Goal: Book appointment/travel/reservation

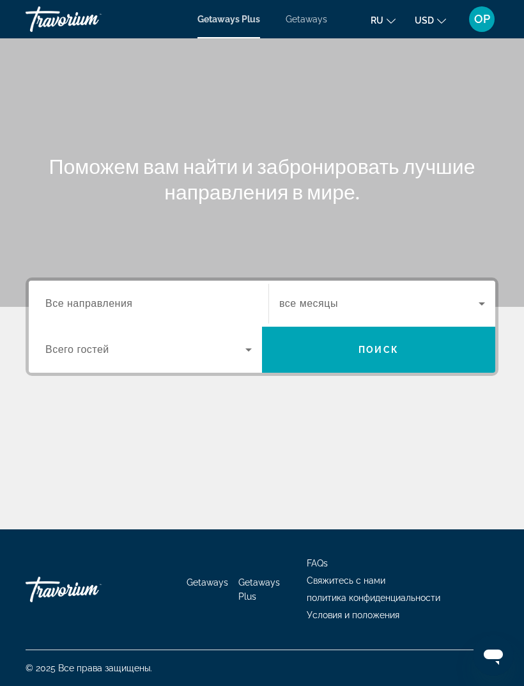
click at [79, 301] on span "Все направления" at bounding box center [89, 303] width 88 height 11
click at [79, 301] on input "Destination Все направления" at bounding box center [148, 304] width 206 height 15
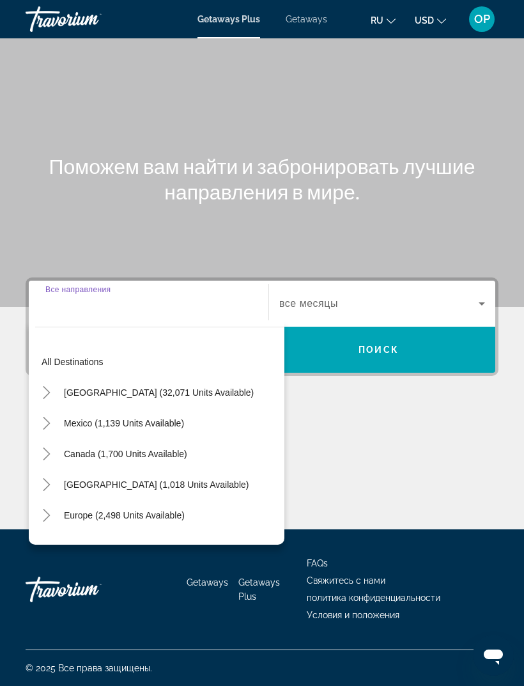
scroll to position [41, 0]
click at [84, 377] on span "Search widget" at bounding box center [159, 392] width 203 height 31
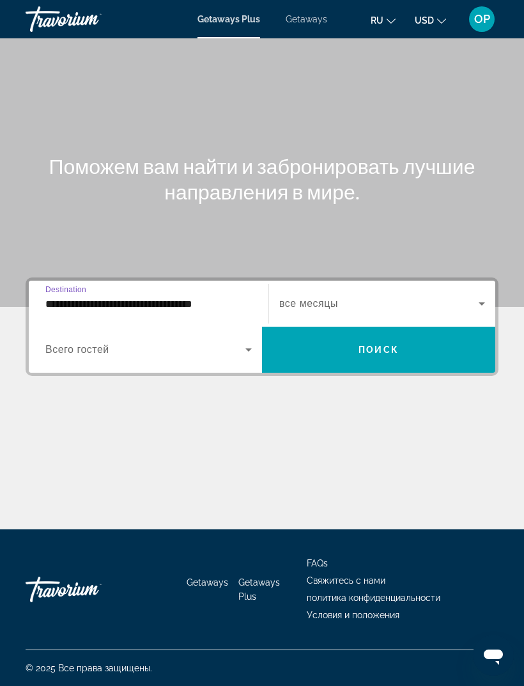
click at [204, 297] on input "**********" at bounding box center [148, 304] width 206 height 15
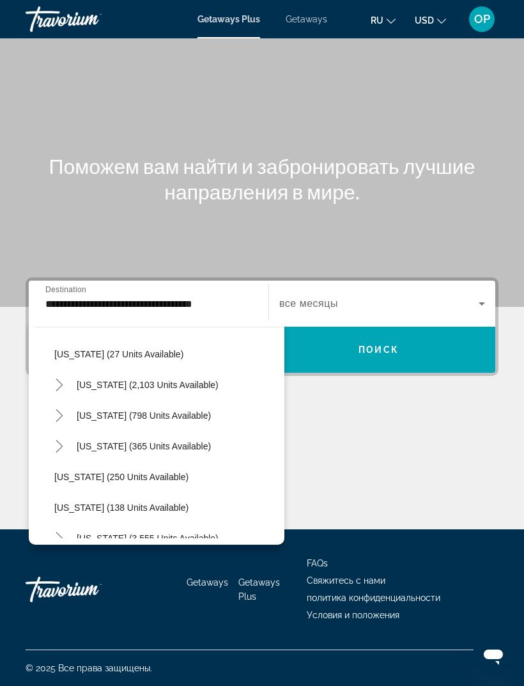
scroll to position [935, 0]
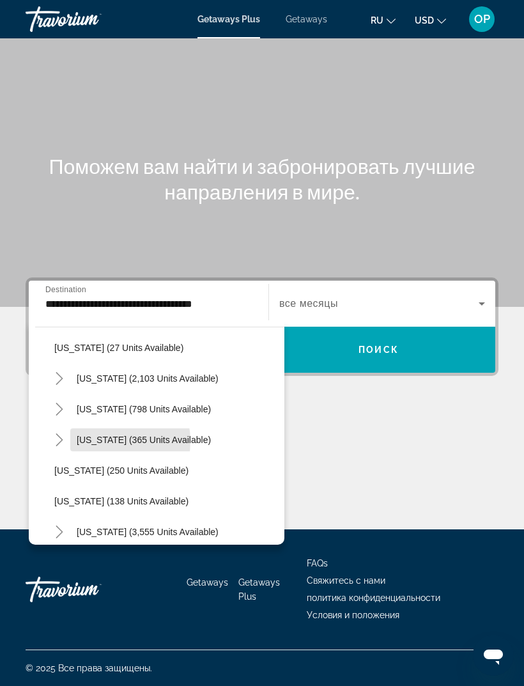
click at [100, 435] on span "[US_STATE] (365 units available)" at bounding box center [144, 440] width 134 height 10
type input "**********"
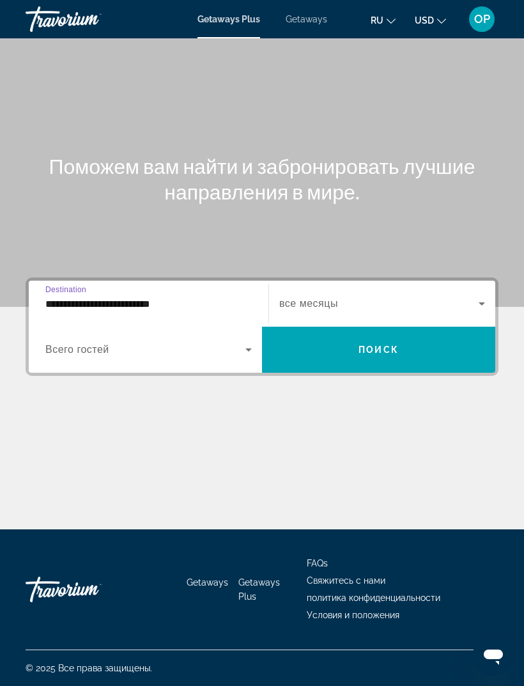
click at [246, 348] on icon "Search widget" at bounding box center [248, 349] width 6 height 3
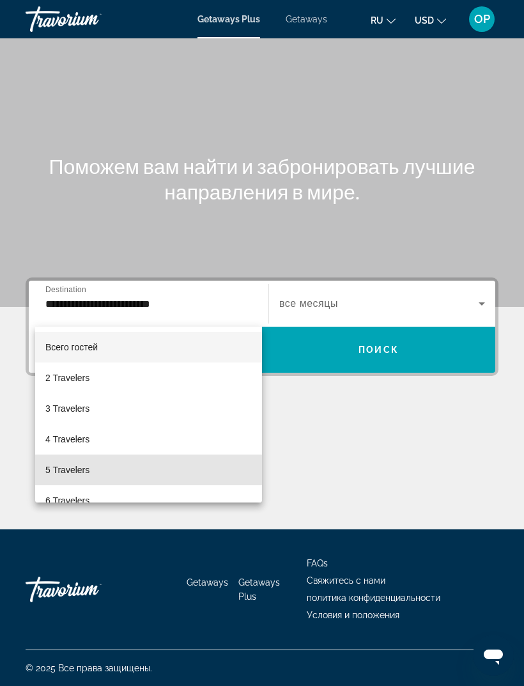
click at [68, 470] on span "5 Travelers" at bounding box center [67, 469] width 44 height 15
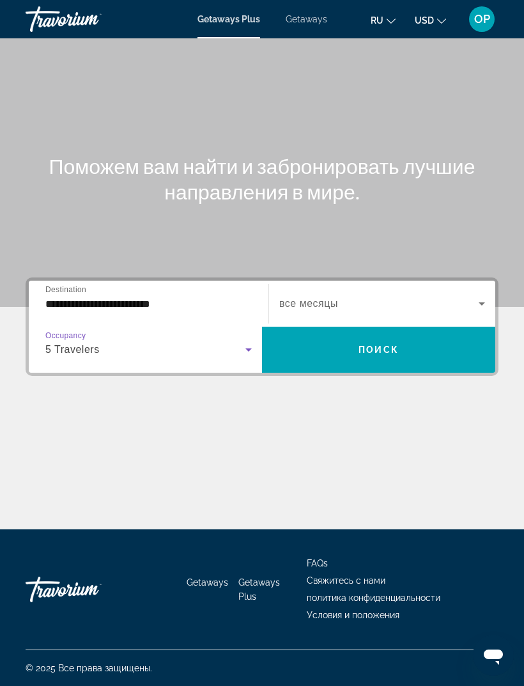
click at [474, 296] on icon "Search widget" at bounding box center [481, 303] width 15 height 15
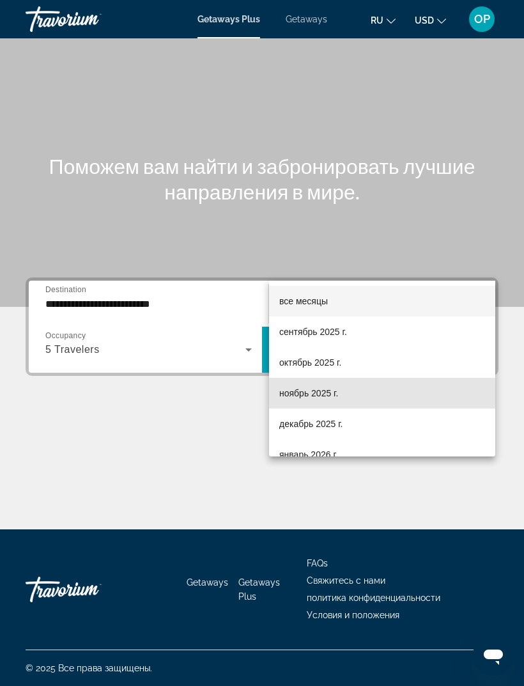
click at [295, 395] on span "ноябрь 2025 г." at bounding box center [308, 392] width 59 height 15
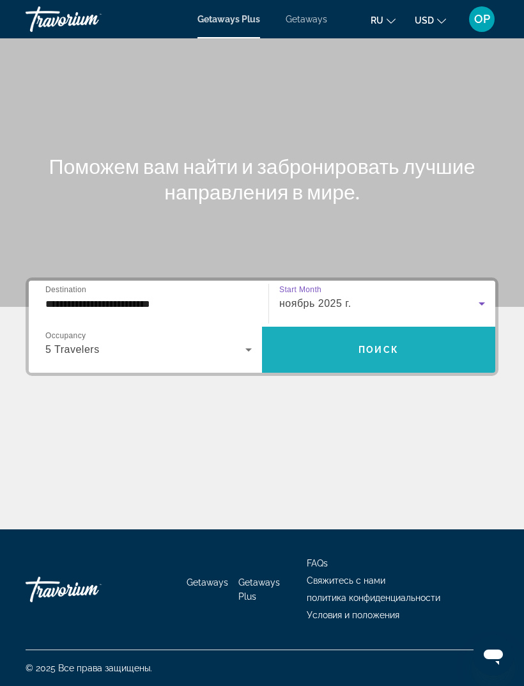
click at [375, 345] on span "Поиск" at bounding box center [379, 350] width 40 height 10
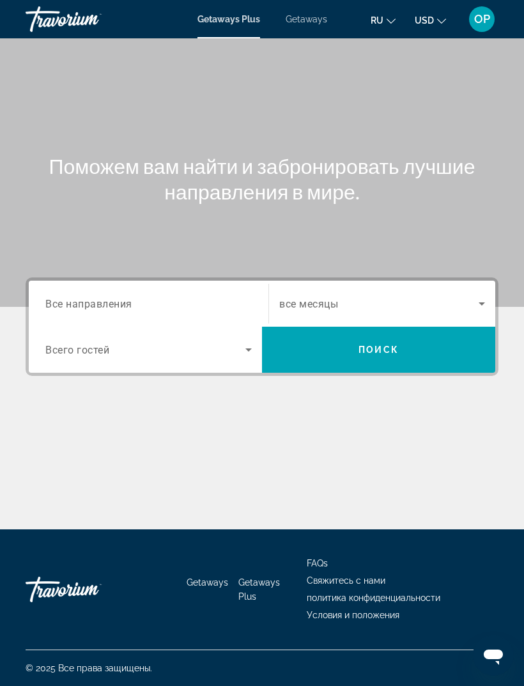
click at [98, 311] on div "Destination Все направления" at bounding box center [148, 304] width 206 height 36
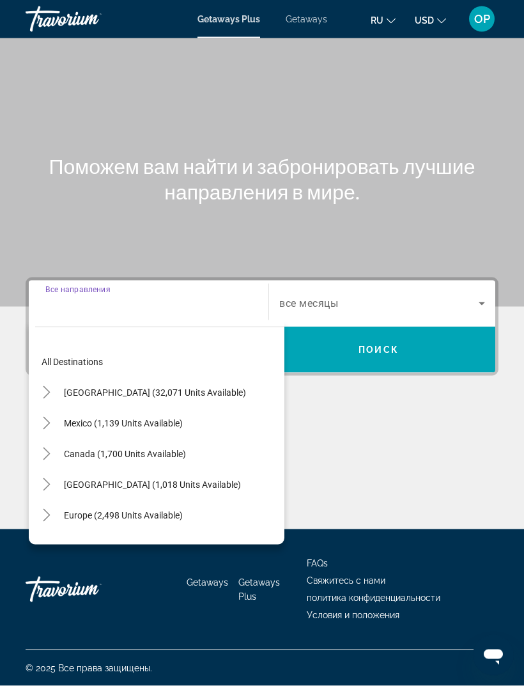
scroll to position [41, 0]
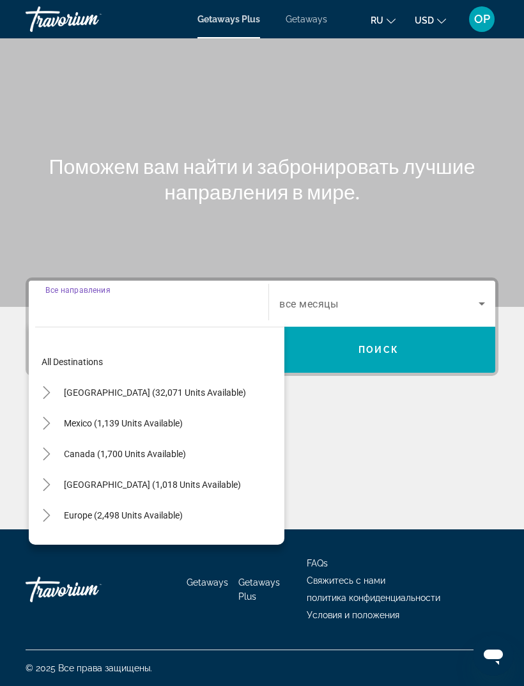
click at [68, 387] on span "[GEOGRAPHIC_DATA] (32,071 units available)" at bounding box center [155, 392] width 182 height 10
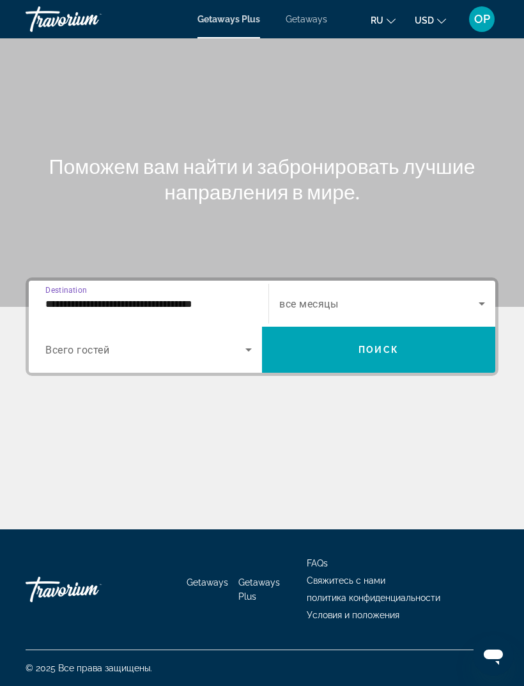
click at [204, 297] on input "**********" at bounding box center [148, 304] width 206 height 15
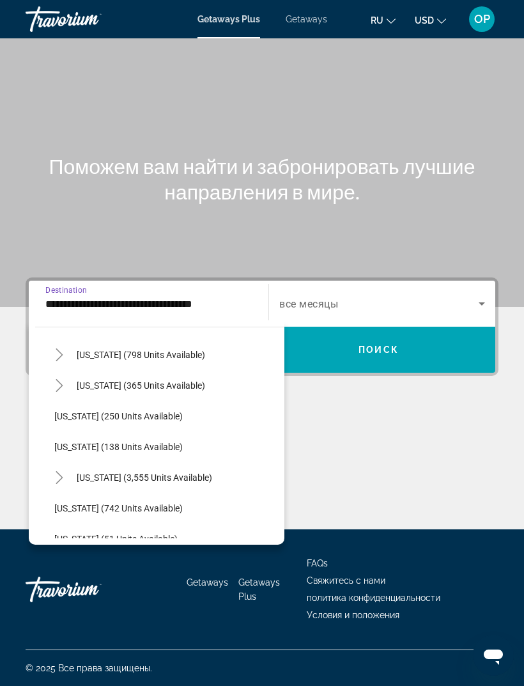
scroll to position [990, 0]
click at [72, 410] on span "[US_STATE] (250 units available)" at bounding box center [118, 415] width 128 height 10
type input "**********"
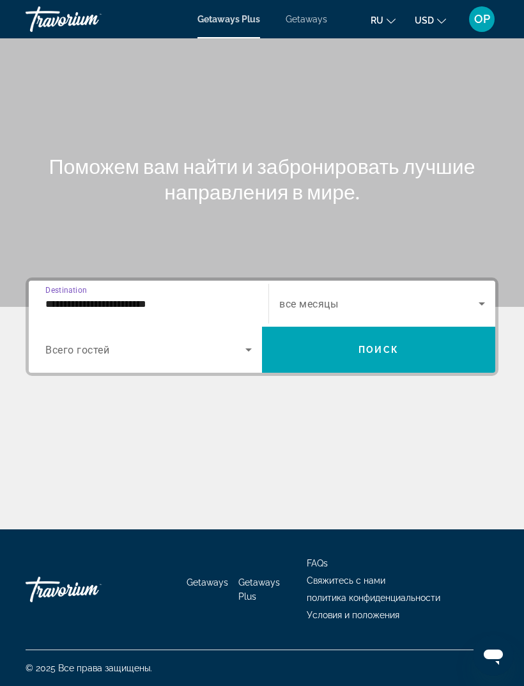
click at [177, 342] on span "Search widget" at bounding box center [145, 349] width 200 height 15
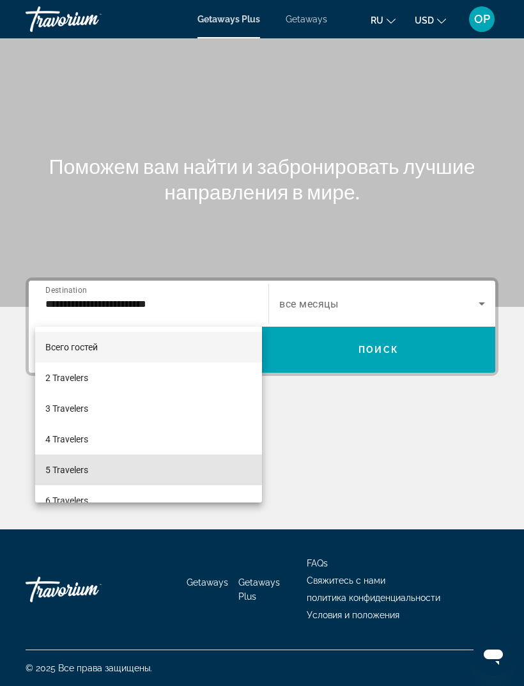
click at [65, 465] on span "5 Travelers" at bounding box center [66, 469] width 43 height 15
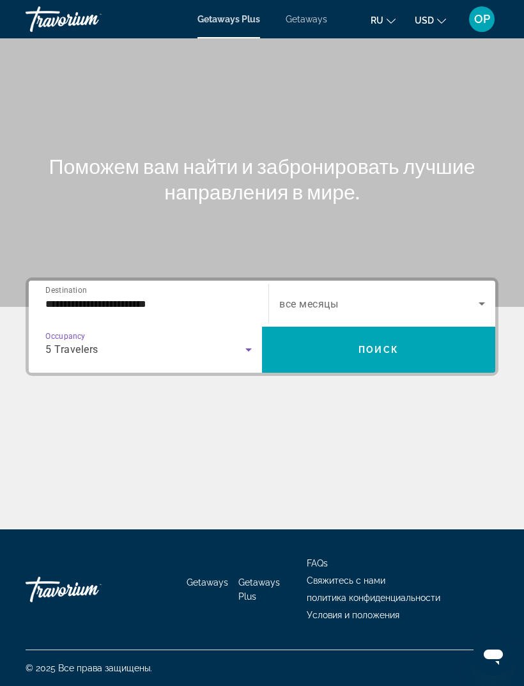
click at [482, 302] on icon "Search widget" at bounding box center [482, 303] width 6 height 3
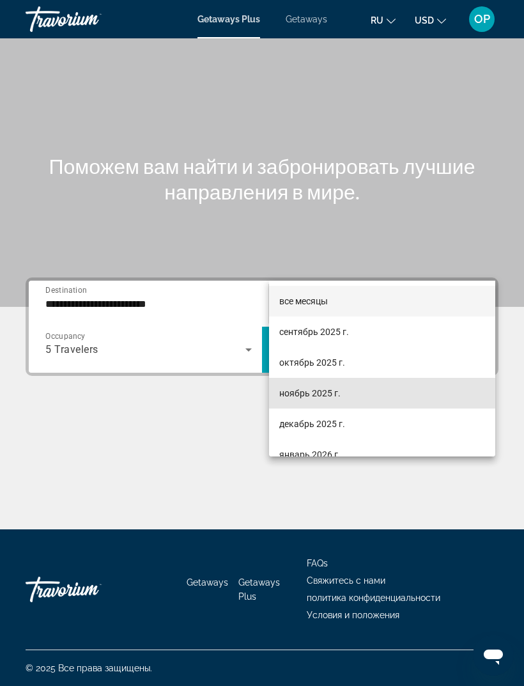
click at [297, 400] on span "ноябрь 2025 г." at bounding box center [309, 392] width 61 height 15
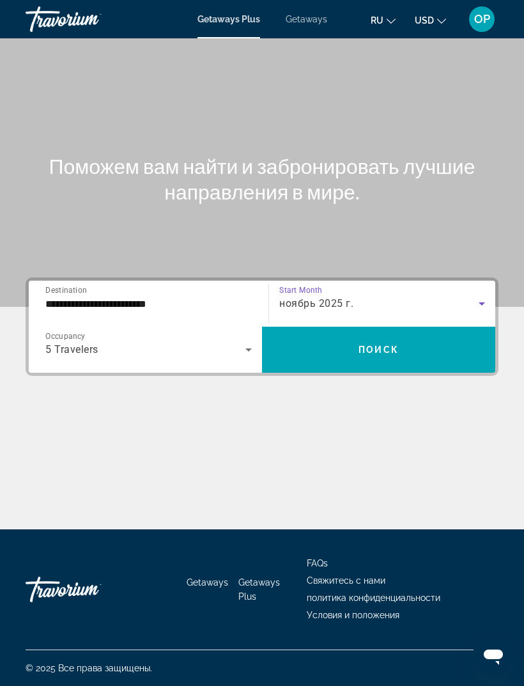
click at [378, 345] on span "Поиск" at bounding box center [379, 350] width 40 height 10
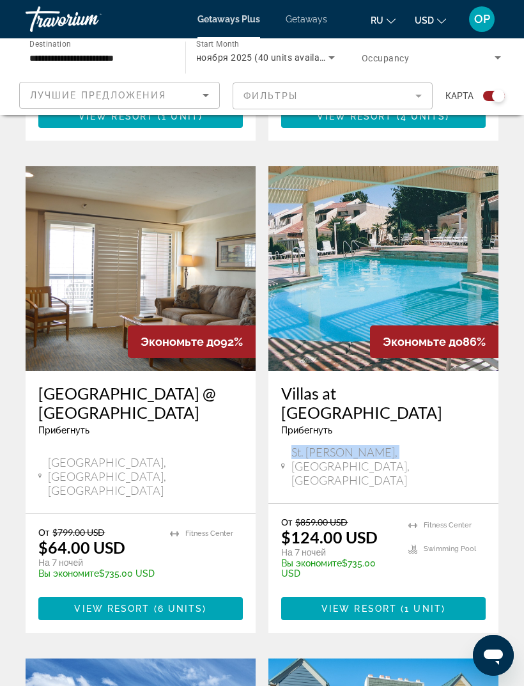
scroll to position [710, 0]
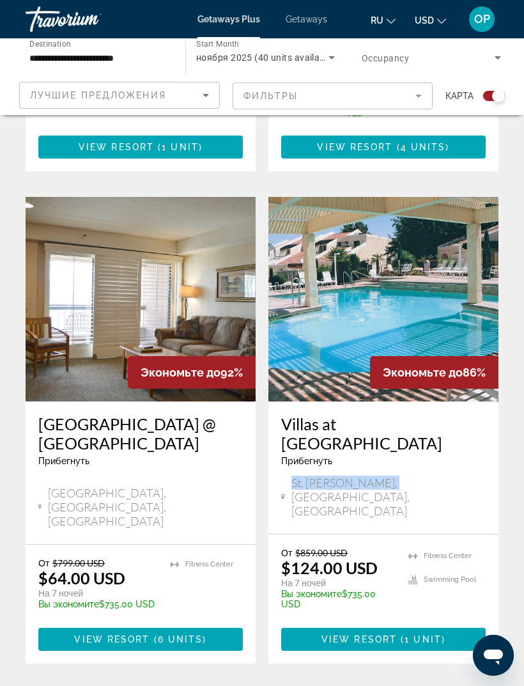
click at [389, 325] on img "Main content" at bounding box center [383, 299] width 230 height 205
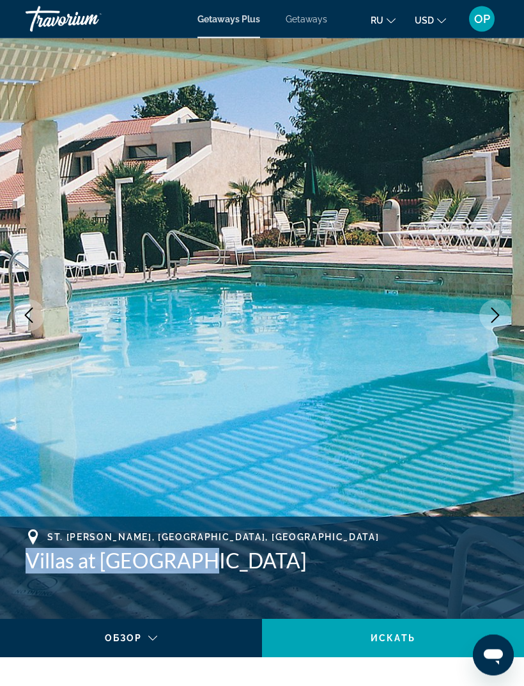
scroll to position [31, 0]
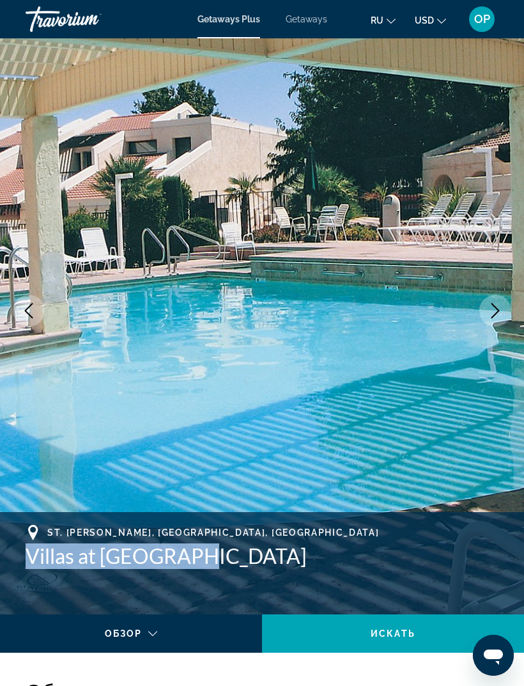
click at [239, 554] on h1 "Villas at Southgate" at bounding box center [262, 556] width 473 height 26
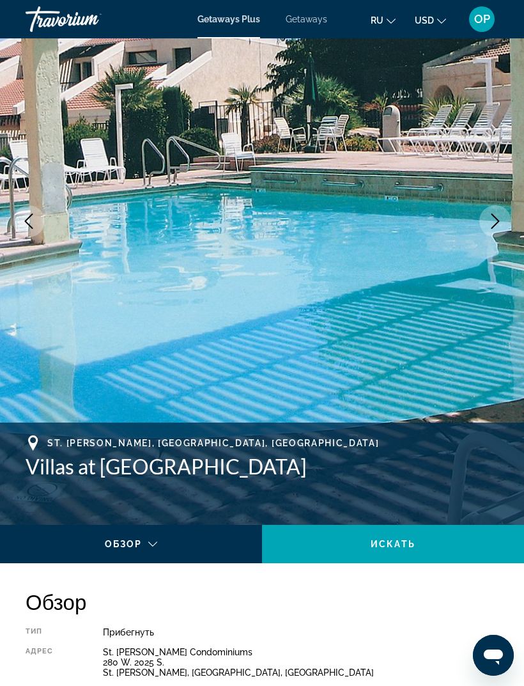
scroll to position [115, 0]
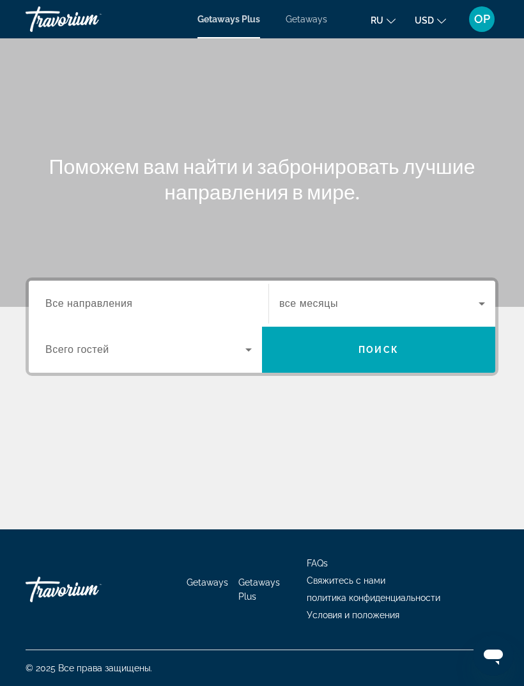
click at [83, 293] on div "Search widget" at bounding box center [148, 304] width 206 height 36
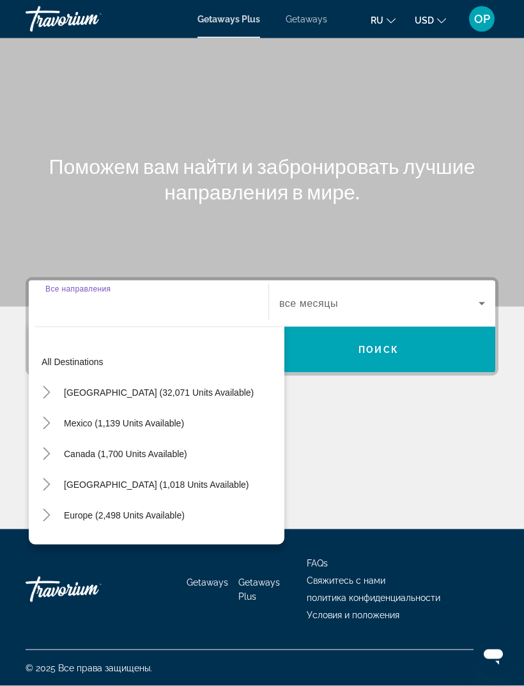
scroll to position [41, 0]
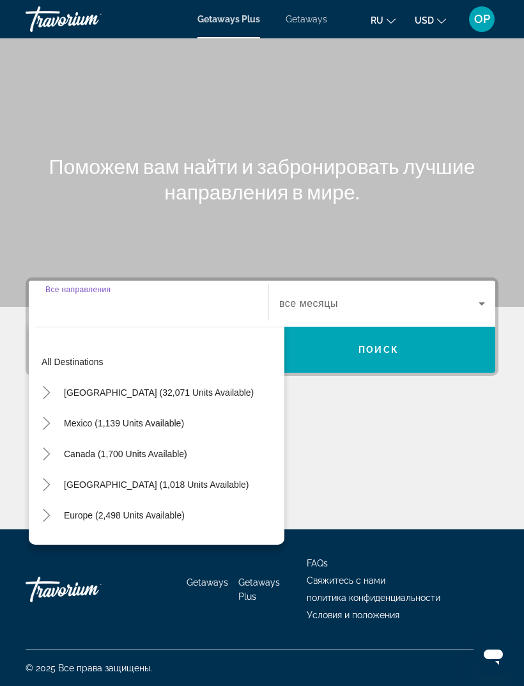
click at [75, 387] on span "[GEOGRAPHIC_DATA] (32,071 units available)" at bounding box center [159, 392] width 190 height 10
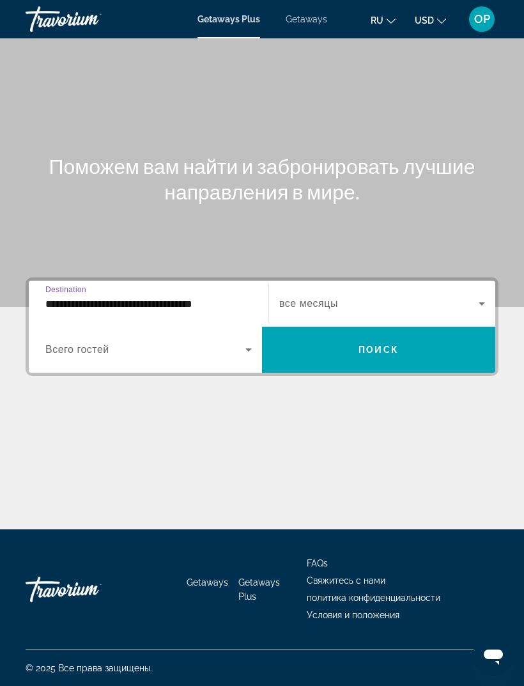
click at [93, 297] on input "**********" at bounding box center [148, 304] width 206 height 15
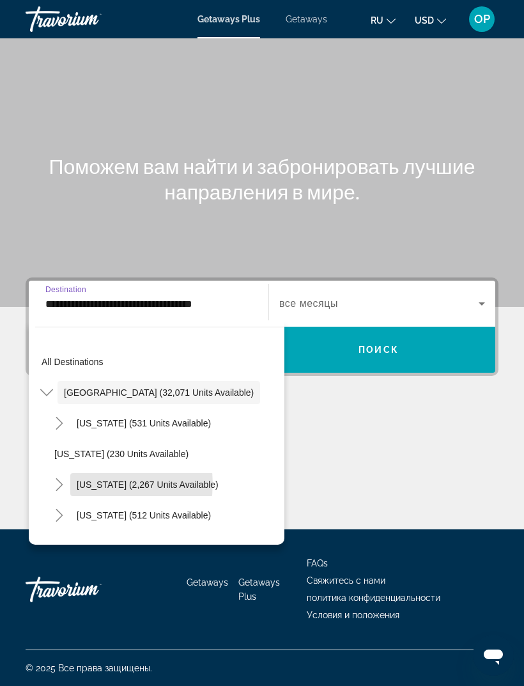
click at [104, 479] on span "[US_STATE] (2,267 units available)" at bounding box center [148, 484] width 142 height 10
type input "**********"
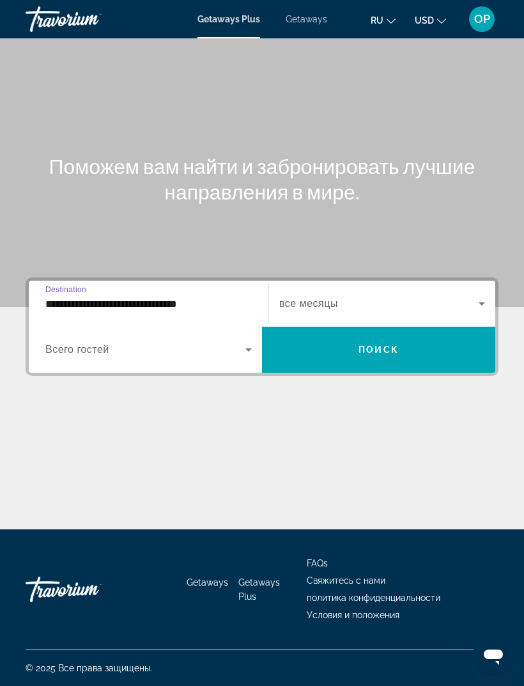
click at [65, 342] on span "Search widget" at bounding box center [145, 349] width 200 height 15
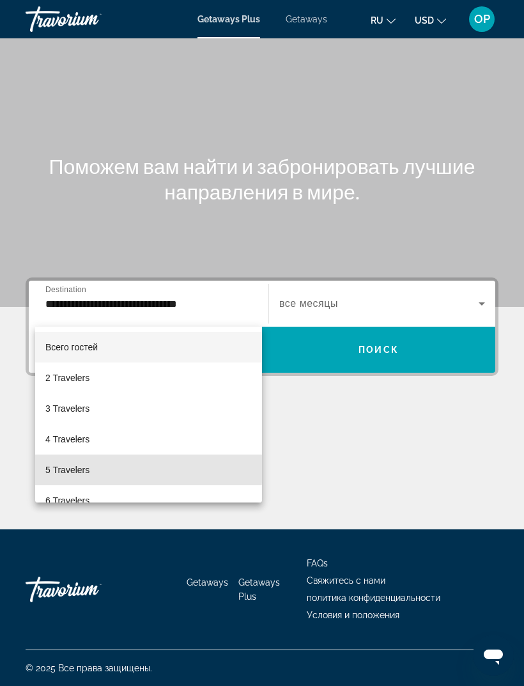
click at [68, 467] on span "5 Travelers" at bounding box center [67, 469] width 44 height 15
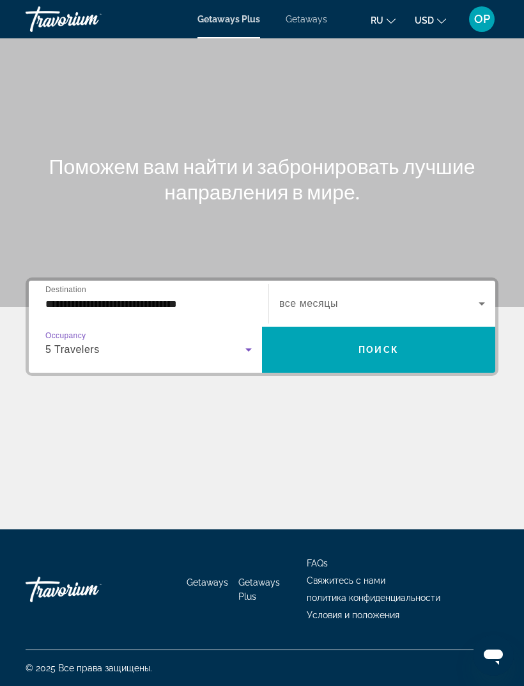
click at [485, 296] on icon "Search widget" at bounding box center [481, 303] width 15 height 15
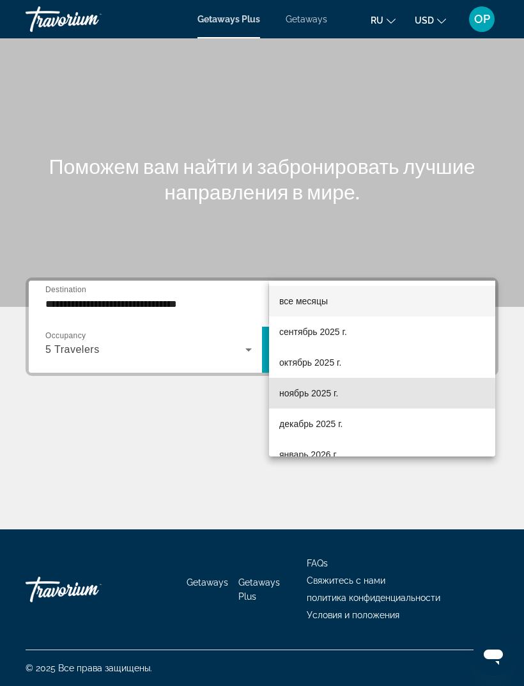
click at [305, 394] on span "ноябрь 2025 г." at bounding box center [308, 392] width 59 height 15
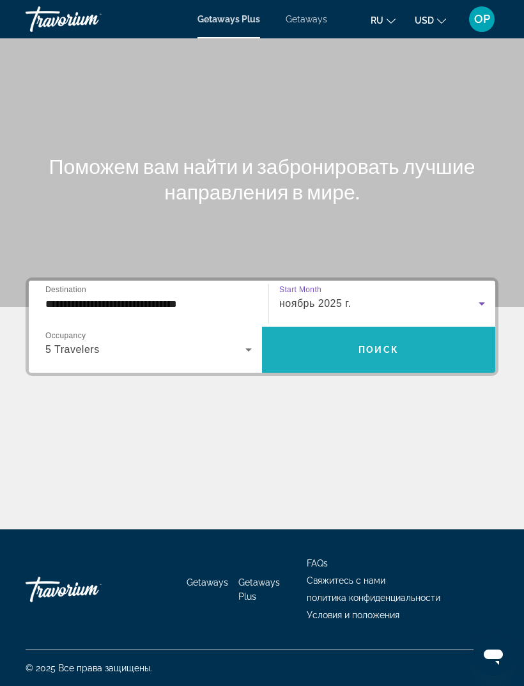
click at [377, 345] on span "Поиск" at bounding box center [379, 350] width 40 height 10
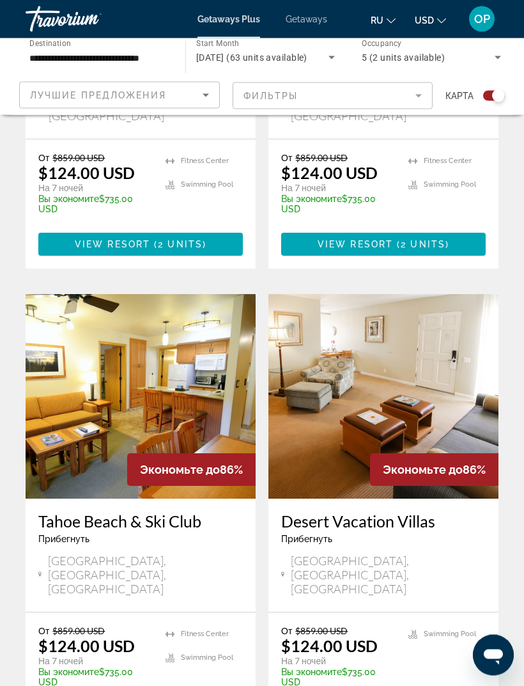
scroll to position [2085, 0]
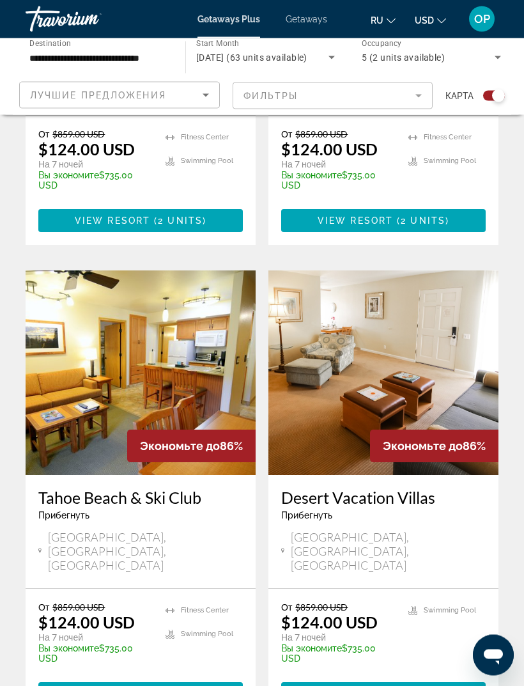
click at [375, 271] on img "Main content" at bounding box center [383, 373] width 230 height 205
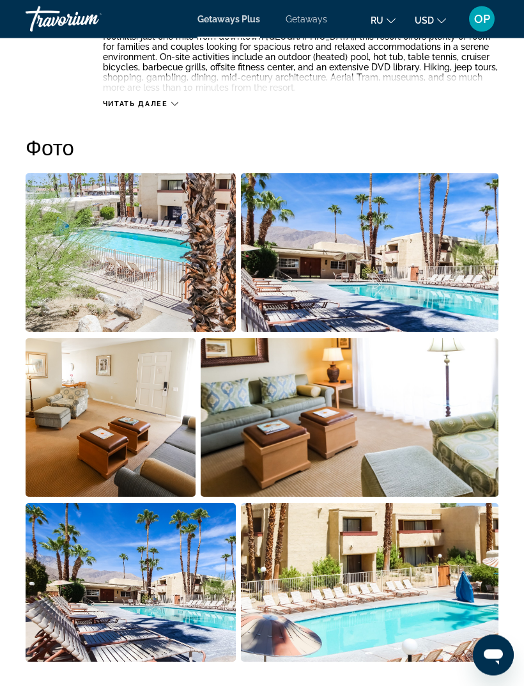
scroll to position [791, 0]
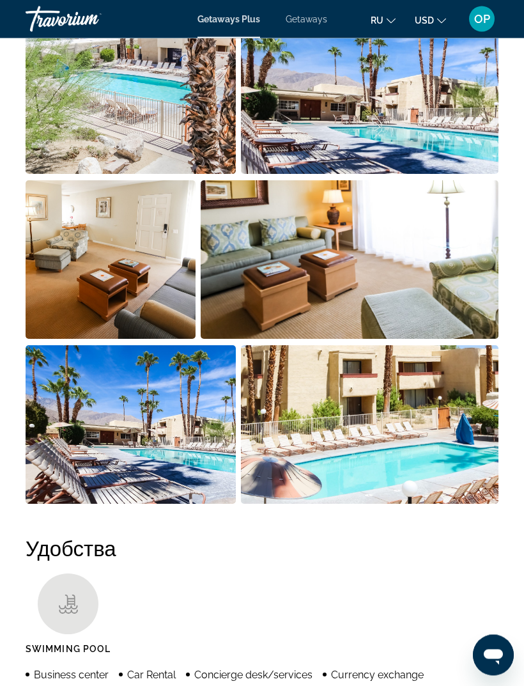
click at [84, 447] on img "Open full-screen image slider" at bounding box center [131, 425] width 210 height 159
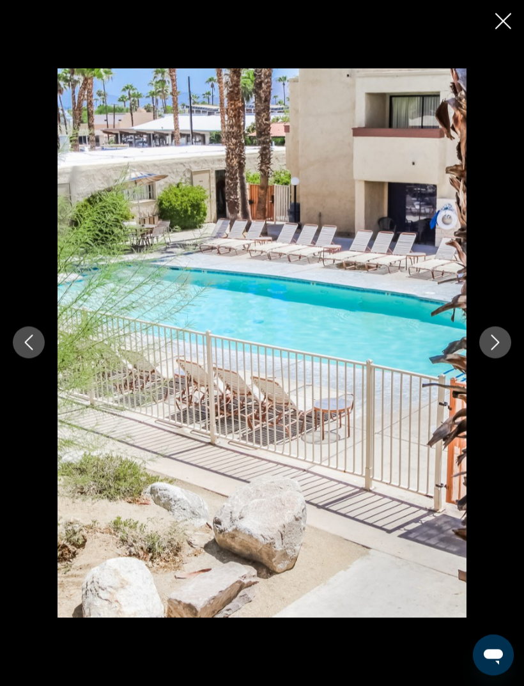
scroll to position [945, 0]
click at [86, 472] on img "Main content" at bounding box center [262, 342] width 409 height 548
click at [495, 351] on icon "Next image" at bounding box center [496, 343] width 8 height 15
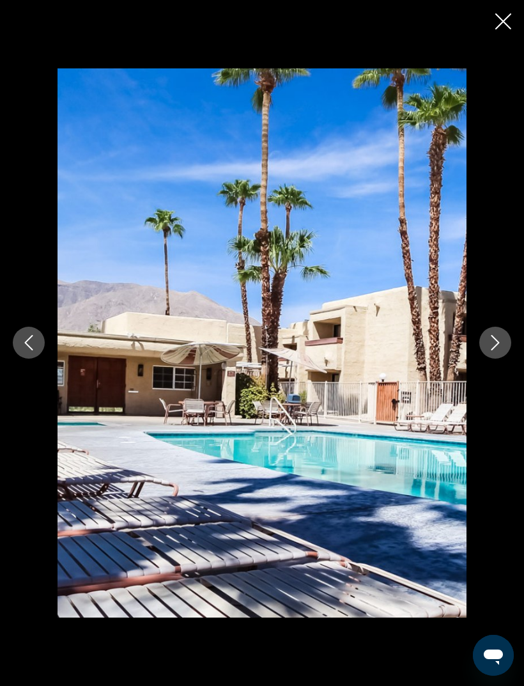
click at [478, 353] on div "prev next" at bounding box center [262, 342] width 524 height 548
click at [486, 359] on button "Next image" at bounding box center [495, 343] width 32 height 32
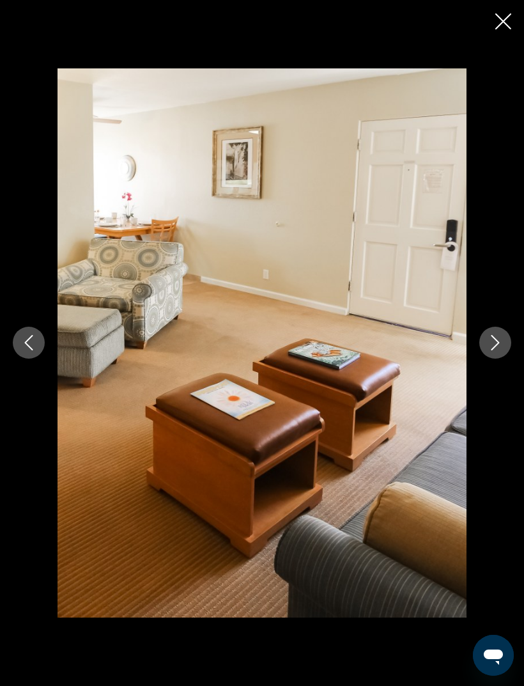
click at [486, 359] on button "Next image" at bounding box center [495, 343] width 32 height 32
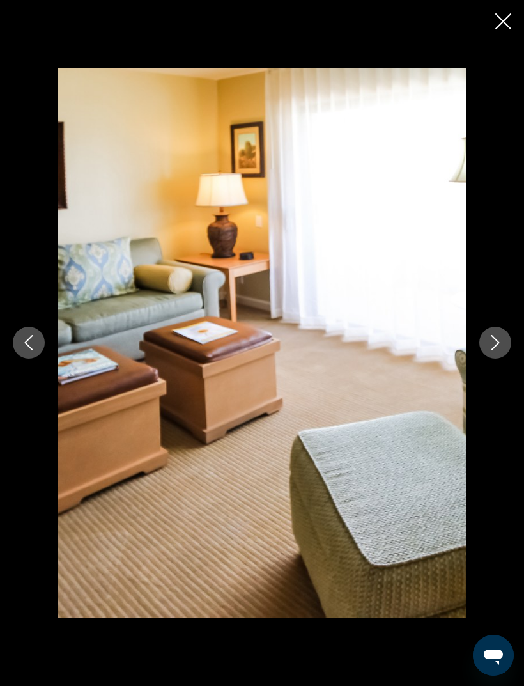
click at [493, 350] on icon "Next image" at bounding box center [495, 342] width 15 height 15
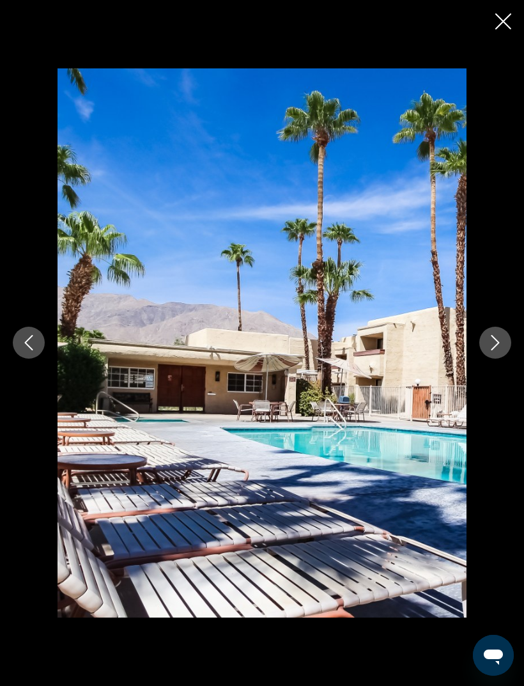
click at [496, 350] on icon "Next image" at bounding box center [495, 342] width 15 height 15
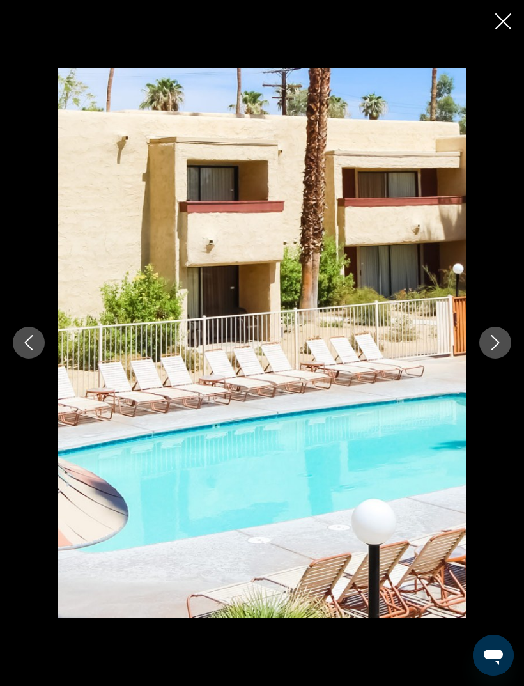
click at [496, 350] on icon "Next image" at bounding box center [495, 342] width 15 height 15
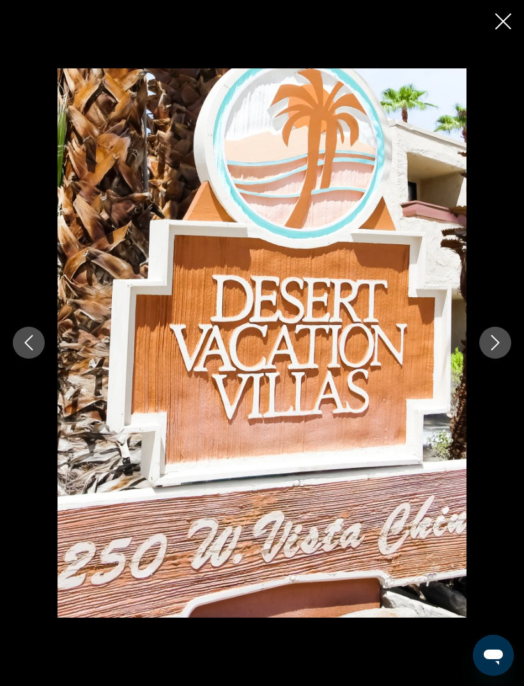
click at [490, 350] on icon "Next image" at bounding box center [495, 342] width 15 height 15
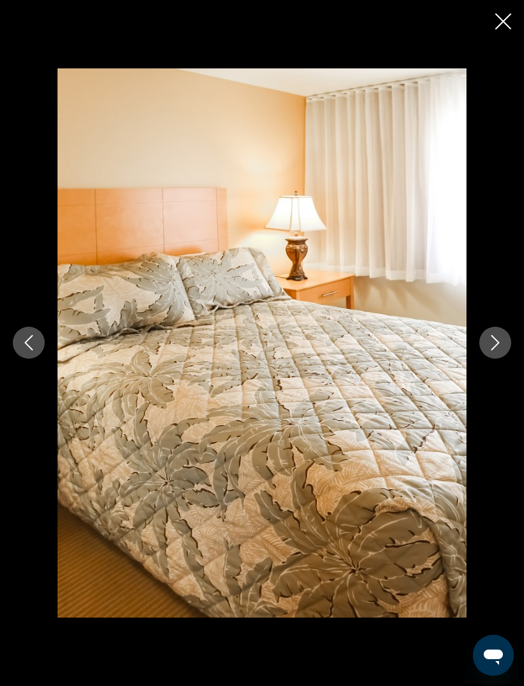
click at [490, 350] on icon "Next image" at bounding box center [495, 342] width 15 height 15
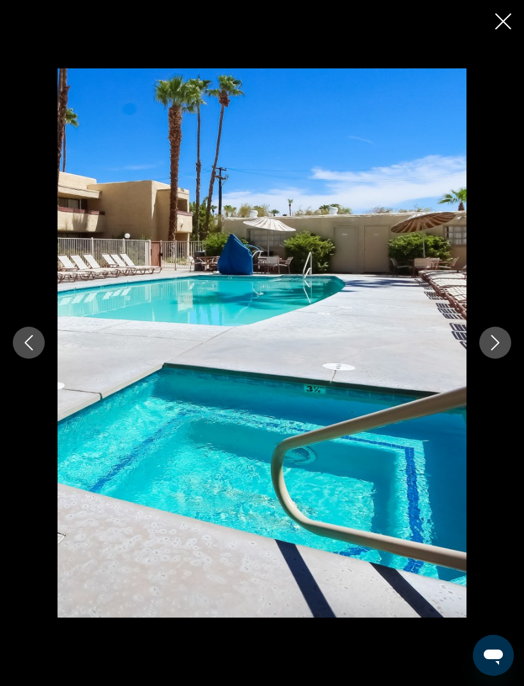
click at [483, 357] on button "Next image" at bounding box center [495, 343] width 32 height 32
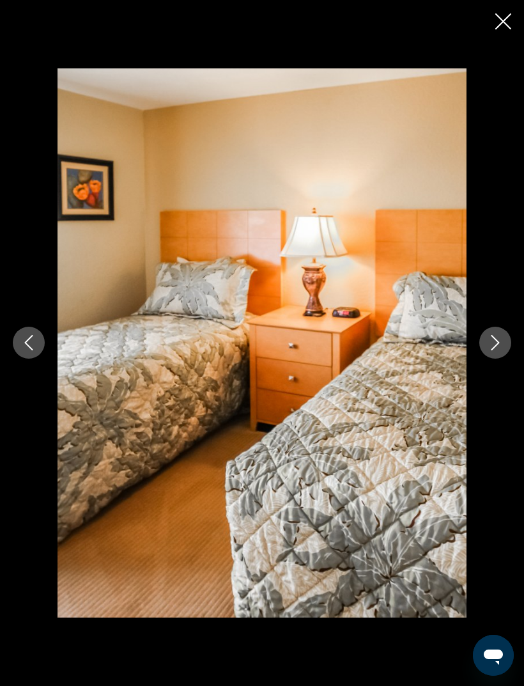
click at [485, 359] on button "Next image" at bounding box center [495, 343] width 32 height 32
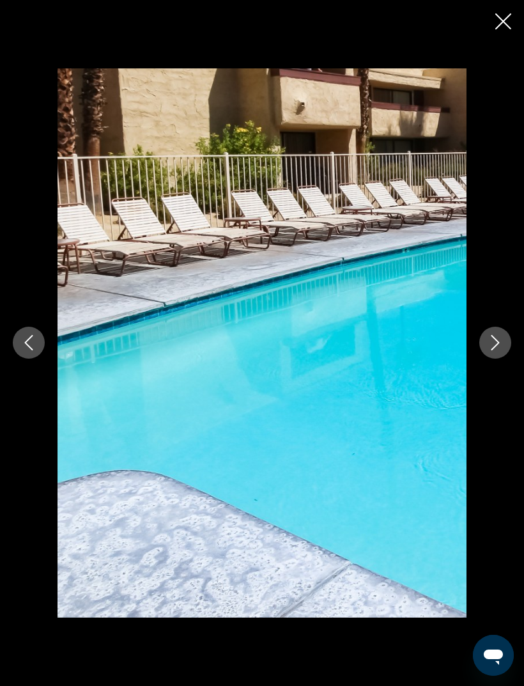
click at [493, 350] on icon "Next image" at bounding box center [495, 342] width 15 height 15
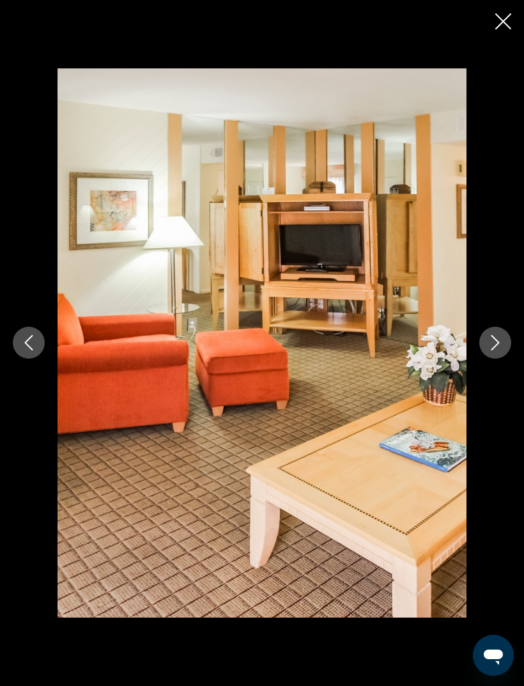
click at [492, 350] on icon "Next image" at bounding box center [495, 342] width 15 height 15
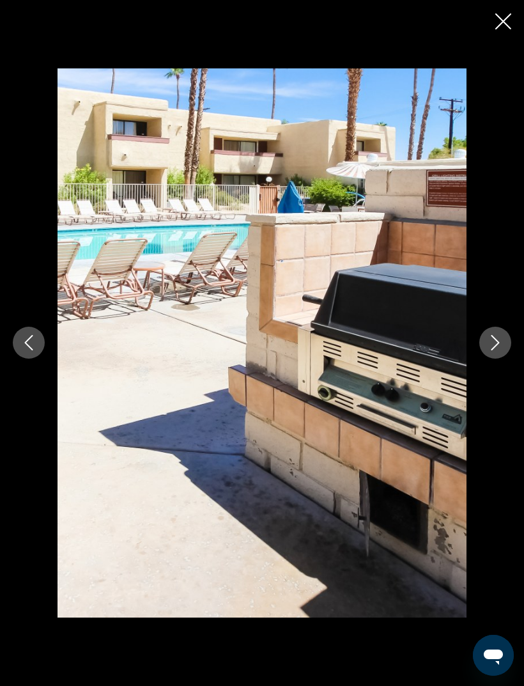
click at [493, 351] on icon "Next image" at bounding box center [496, 343] width 8 height 15
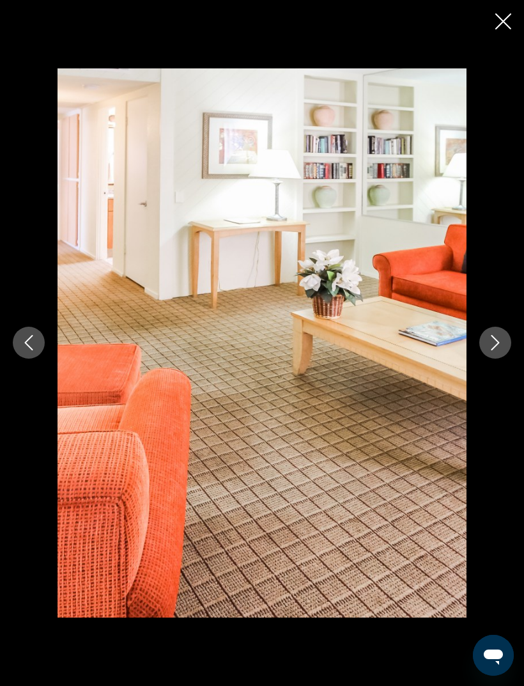
click at [488, 350] on icon "Next image" at bounding box center [495, 342] width 15 height 15
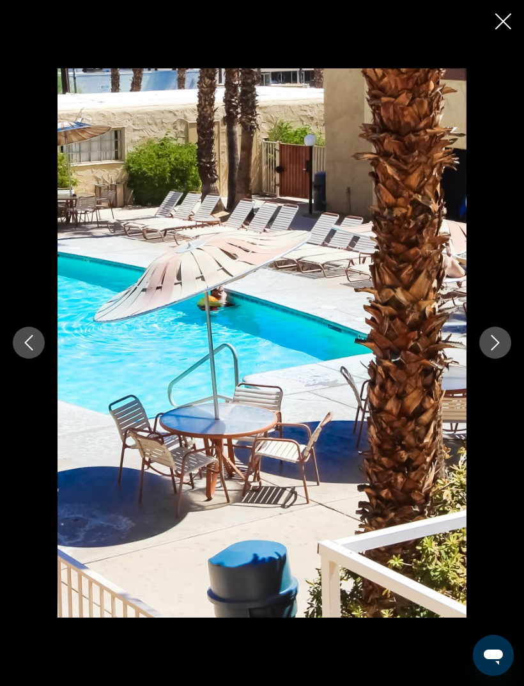
click at [491, 350] on icon "Next image" at bounding box center [495, 342] width 15 height 15
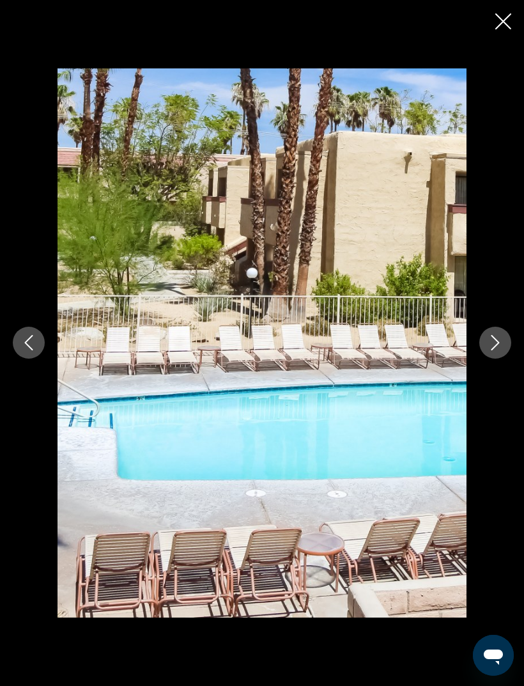
click at [502, 23] on icon "Close slideshow" at bounding box center [503, 21] width 16 height 16
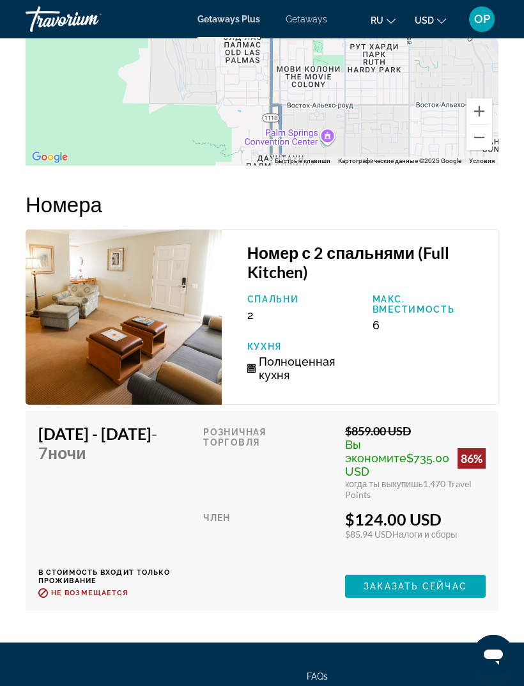
scroll to position [2546, 0]
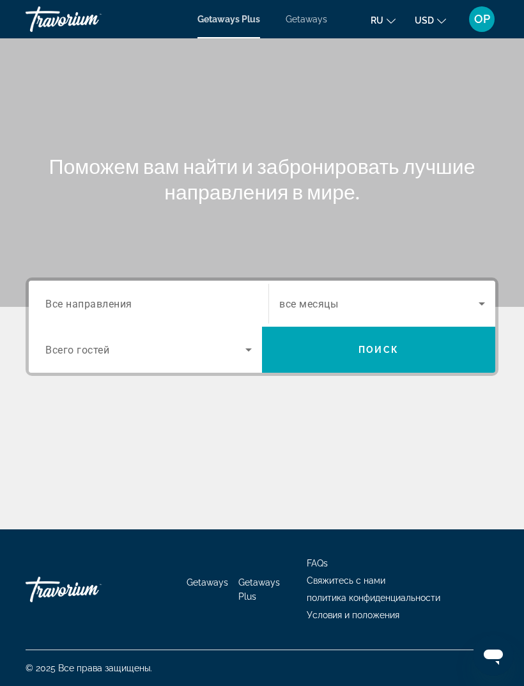
click at [79, 302] on span "Все направления" at bounding box center [88, 303] width 87 height 12
click at [79, 302] on input "Destination Все направления" at bounding box center [148, 304] width 206 height 15
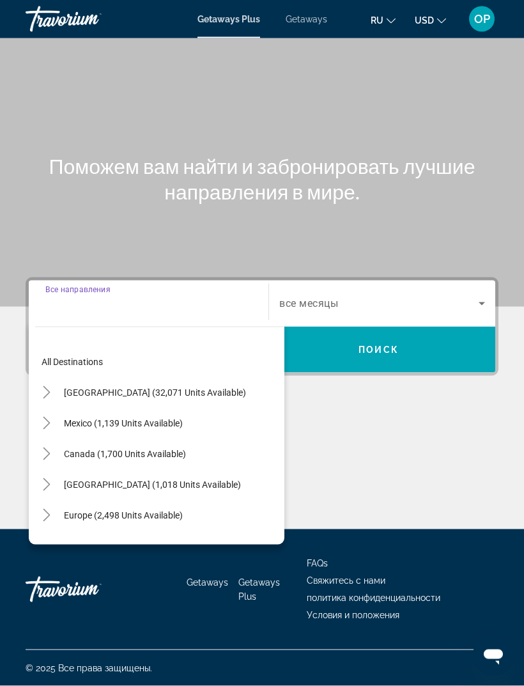
scroll to position [41, 0]
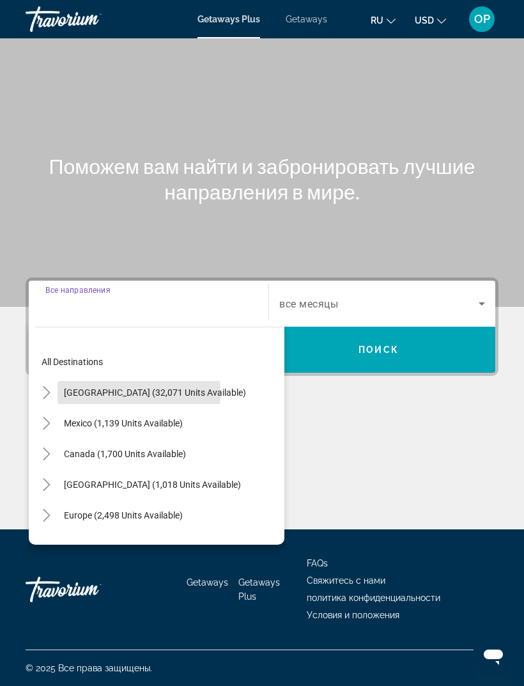
click at [87, 387] on span "[GEOGRAPHIC_DATA] (32,071 units available)" at bounding box center [155, 392] width 182 height 10
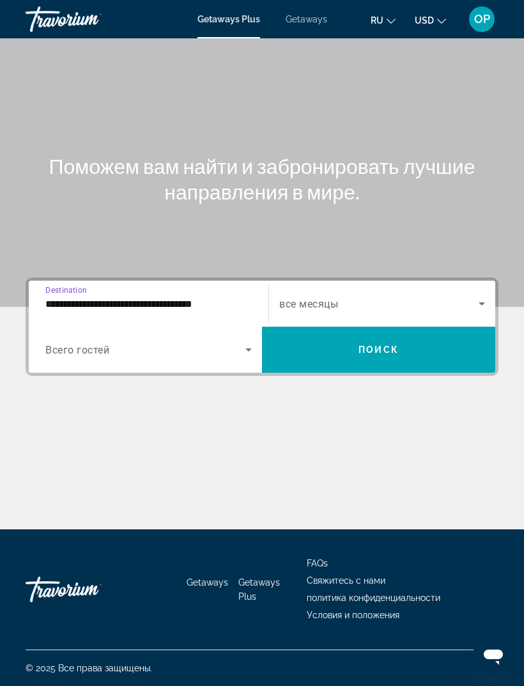
click at [86, 297] on input "**********" at bounding box center [148, 304] width 206 height 15
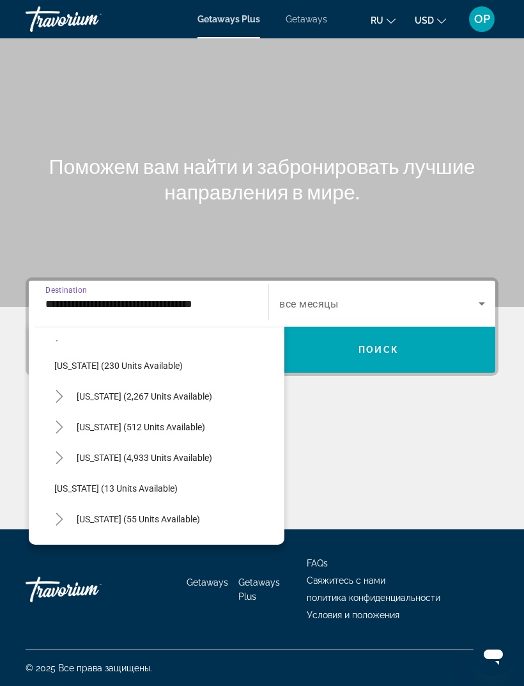
scroll to position [91, 0]
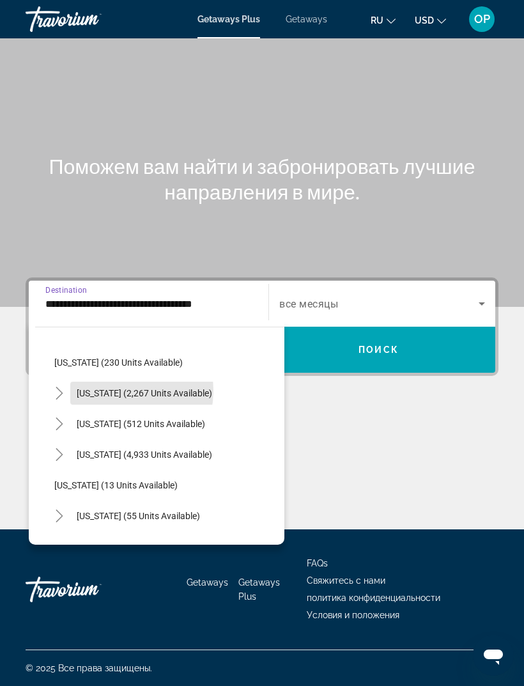
click at [102, 388] on span "[US_STATE] (2,267 units available)" at bounding box center [145, 393] width 136 height 10
type input "**********"
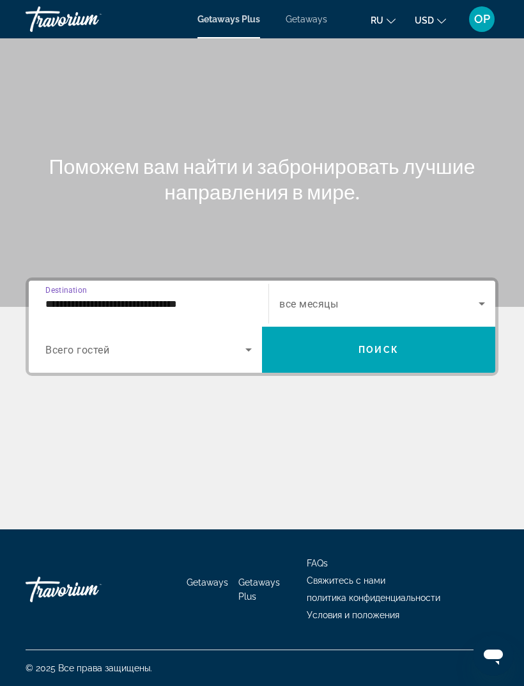
click at [481, 302] on icon "Search widget" at bounding box center [482, 303] width 6 height 3
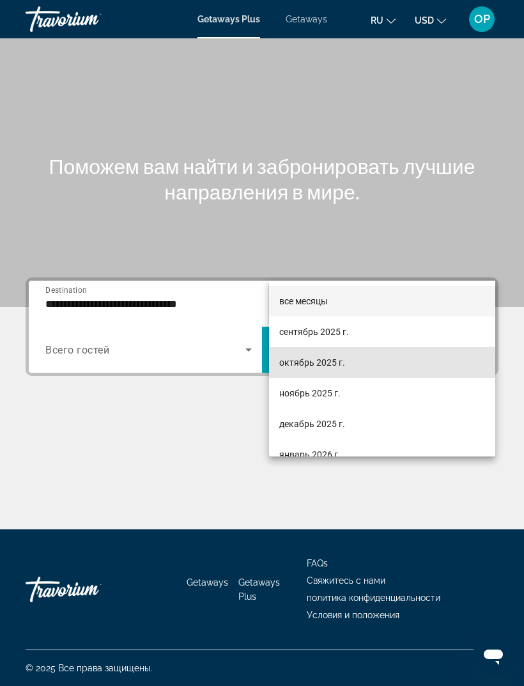
click at [297, 364] on span "октябрь 2025 г." at bounding box center [312, 362] width 66 height 15
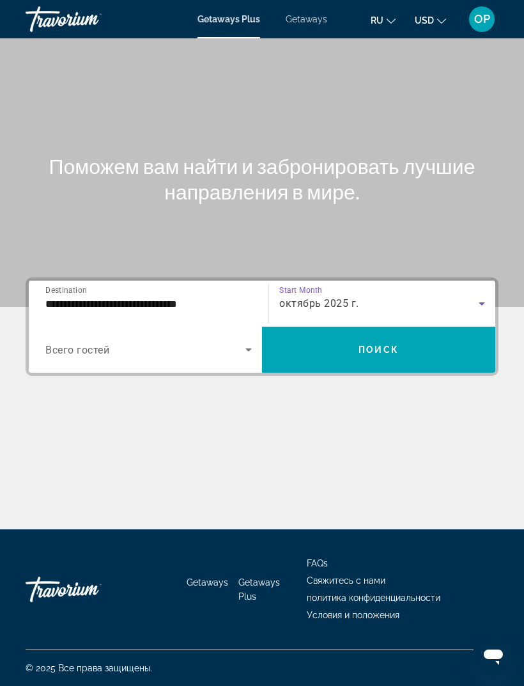
click at [240, 342] on span "Search widget" at bounding box center [145, 349] width 200 height 15
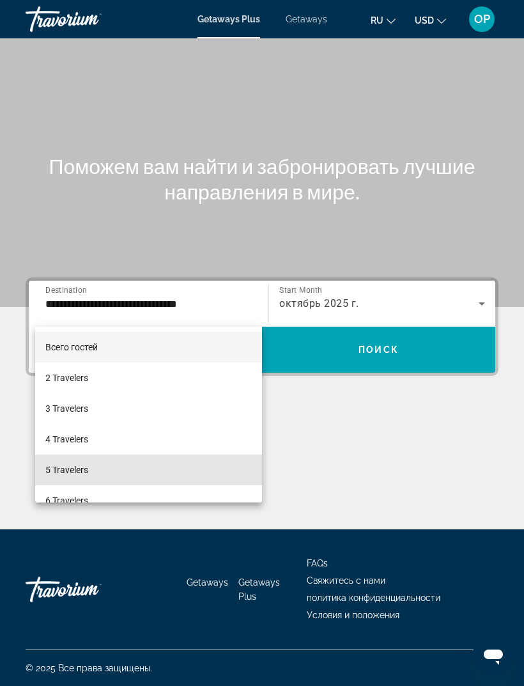
click at [63, 465] on span "5 Travelers" at bounding box center [66, 469] width 43 height 15
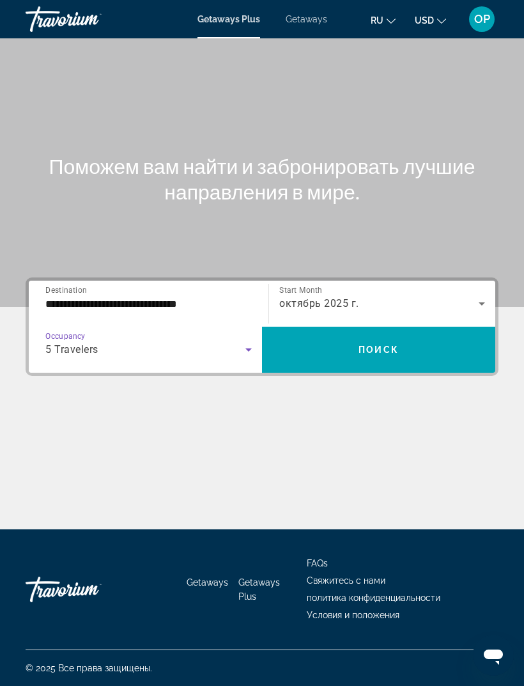
click at [382, 345] on span "Поиск" at bounding box center [379, 350] width 40 height 10
click at [74, 297] on input "Destination Все направления" at bounding box center [148, 304] width 206 height 15
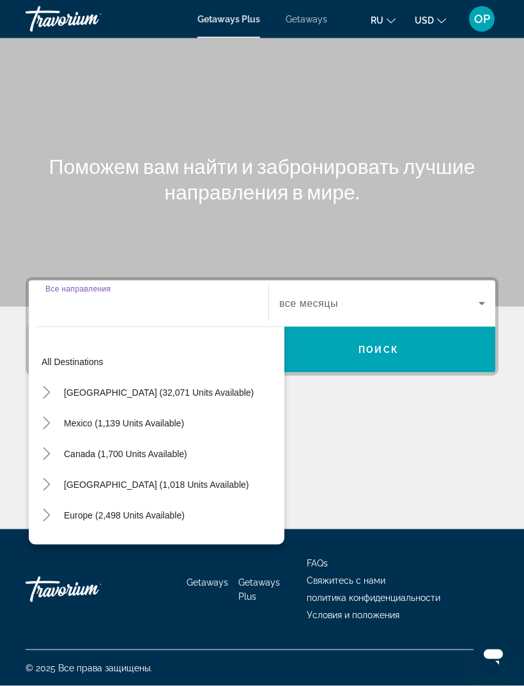
scroll to position [41, 0]
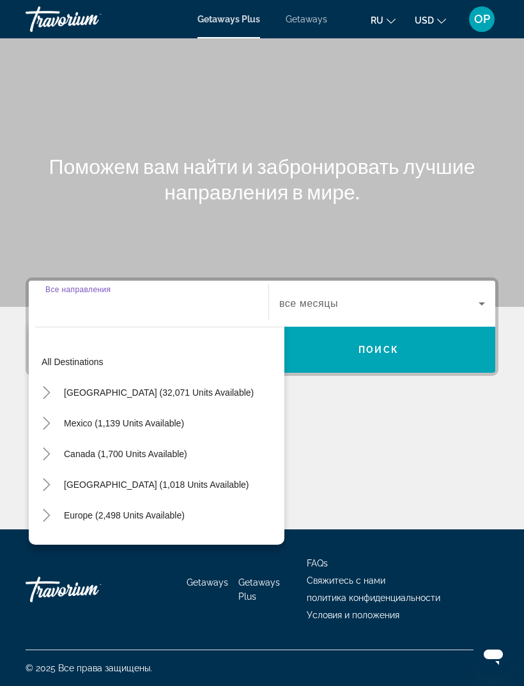
click at [99, 387] on span "[GEOGRAPHIC_DATA] (32,071 units available)" at bounding box center [159, 392] width 190 height 10
type input "**********"
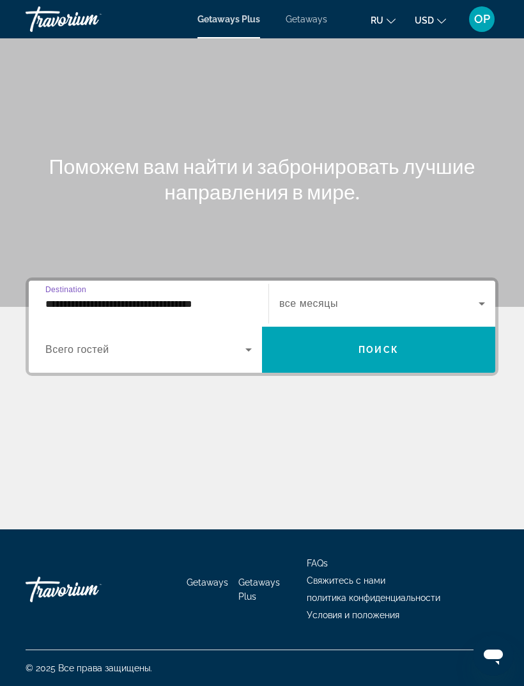
click at [80, 342] on span "Search widget" at bounding box center [145, 349] width 200 height 15
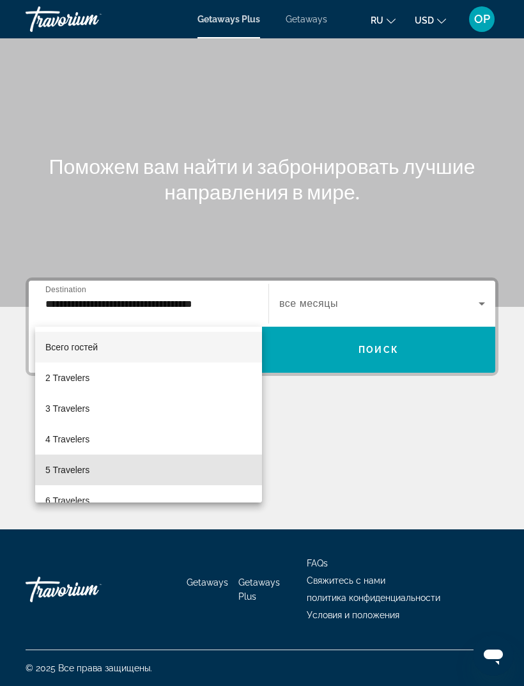
click at [75, 465] on span "5 Travelers" at bounding box center [67, 469] width 44 height 15
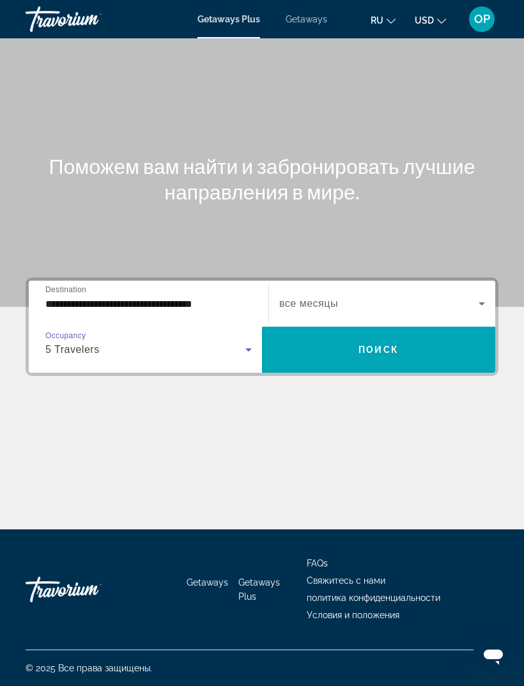
click at [485, 296] on icon "Search widget" at bounding box center [481, 303] width 15 height 15
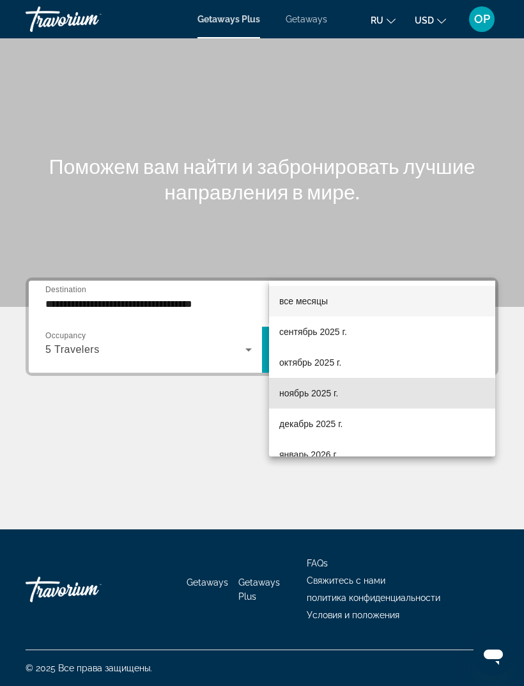
click at [300, 396] on span "ноябрь 2025 г." at bounding box center [308, 392] width 59 height 15
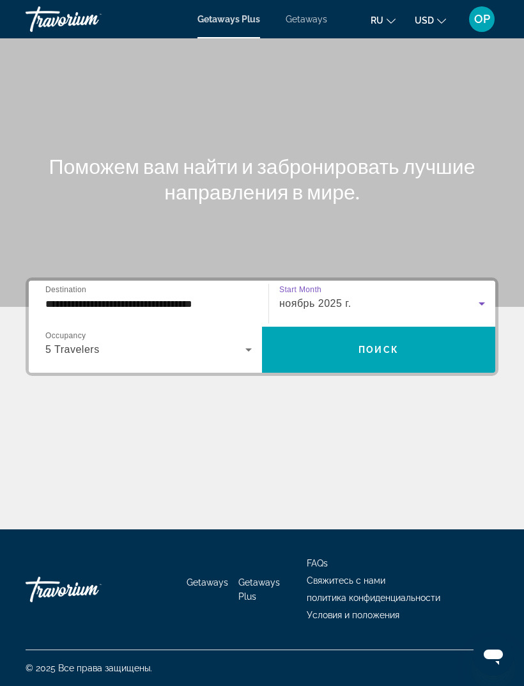
click at [384, 345] on span "Поиск" at bounding box center [379, 350] width 40 height 10
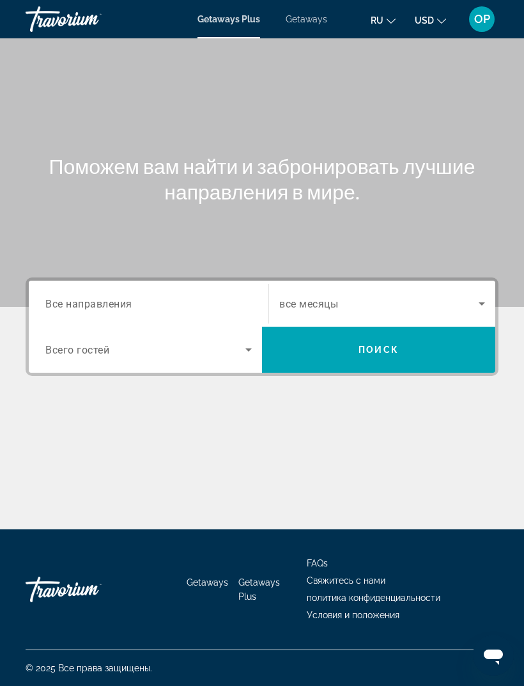
click at [118, 304] on span "Все направления" at bounding box center [88, 303] width 87 height 12
click at [118, 304] on input "Destination Все направления" at bounding box center [148, 304] width 206 height 15
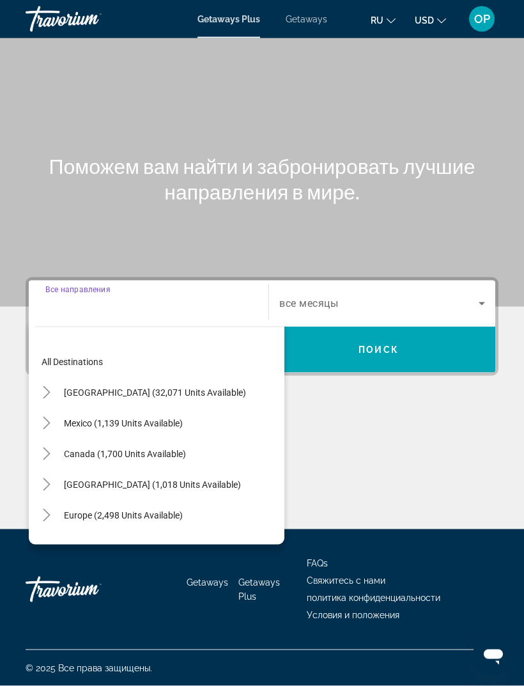
scroll to position [40, 0]
click at [80, 377] on span "Search widget" at bounding box center [155, 392] width 195 height 31
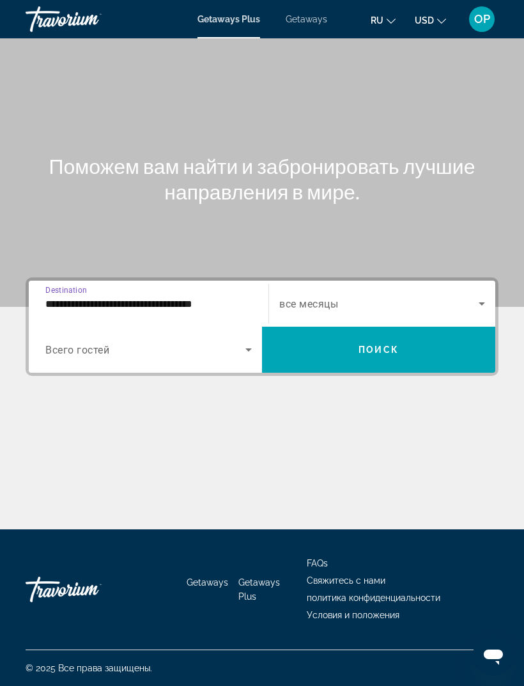
click at [178, 297] on input "**********" at bounding box center [148, 304] width 206 height 15
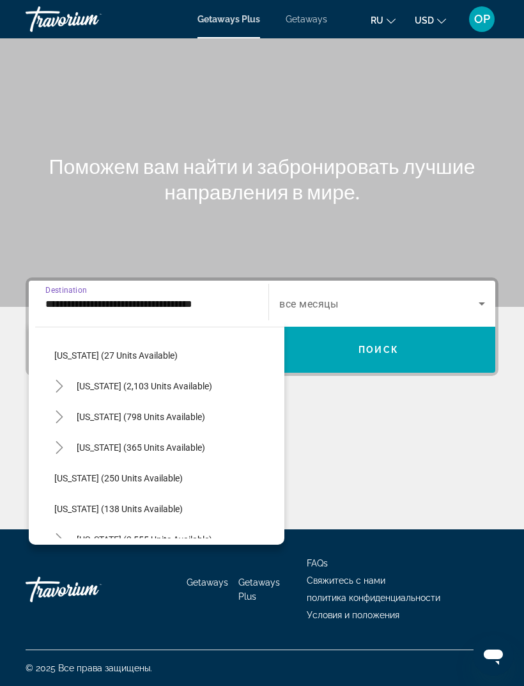
scroll to position [928, 0]
click at [106, 442] on span "[US_STATE] (365 units available)" at bounding box center [141, 447] width 128 height 10
type input "**********"
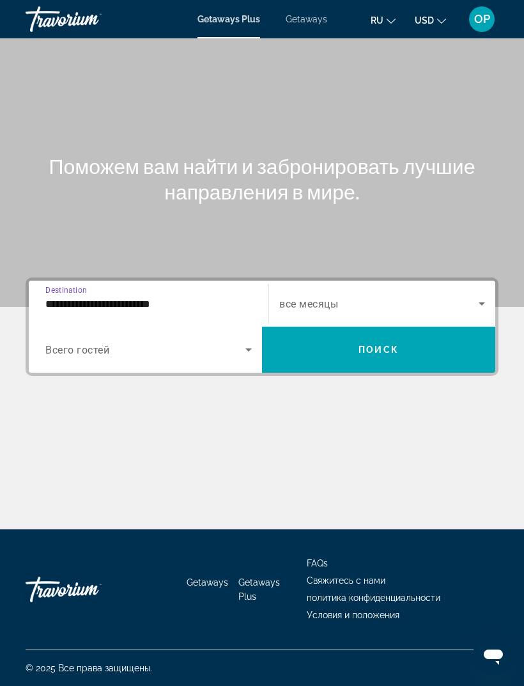
click at [234, 342] on span "Search widget" at bounding box center [145, 349] width 200 height 15
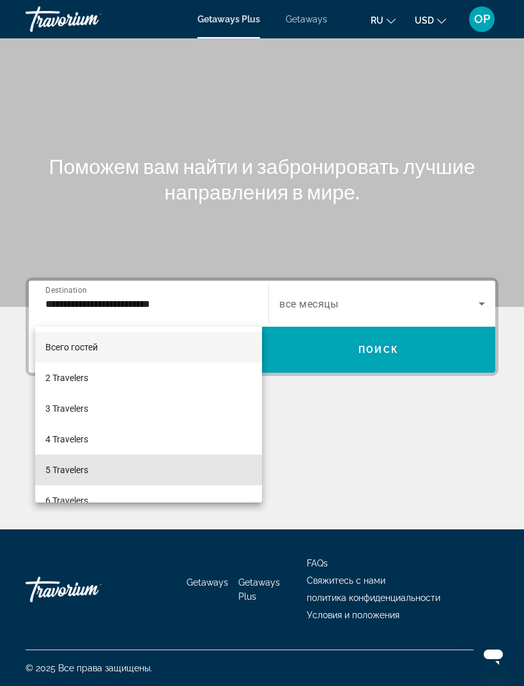
click at [65, 470] on span "5 Travelers" at bounding box center [66, 469] width 43 height 15
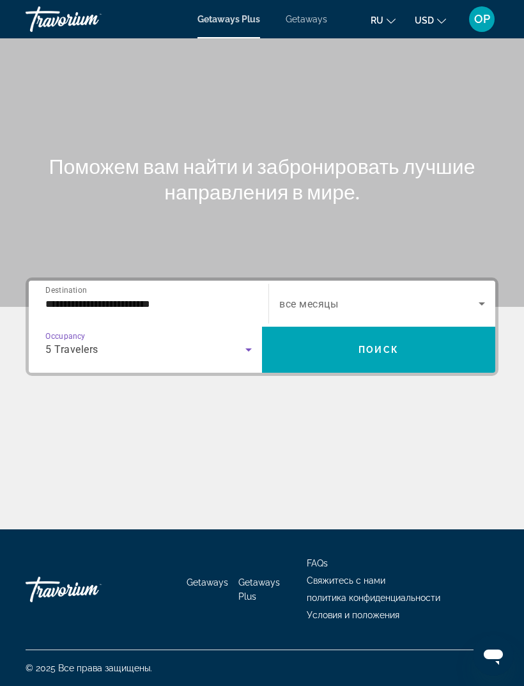
click at [475, 296] on icon "Search widget" at bounding box center [481, 303] width 15 height 15
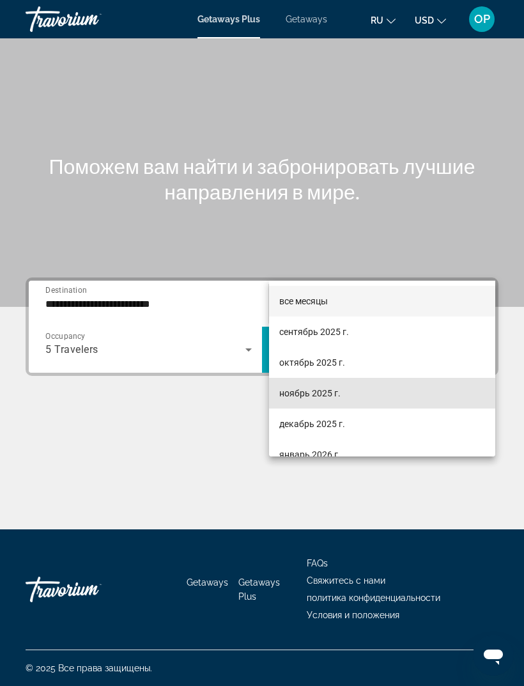
click at [292, 394] on span "ноябрь 2025 г." at bounding box center [309, 392] width 61 height 15
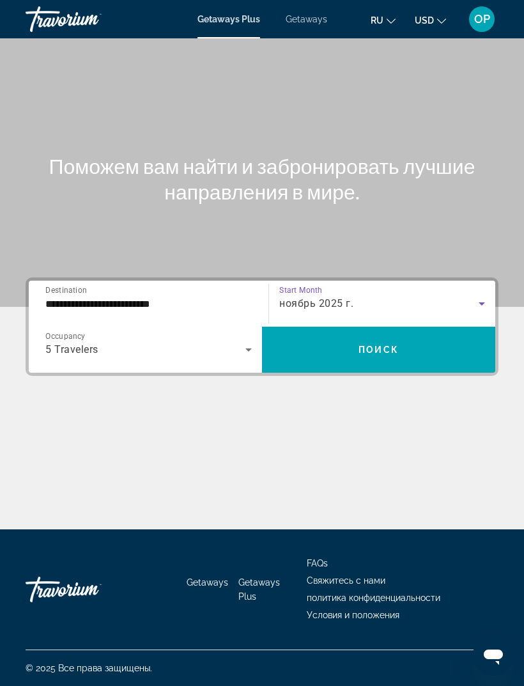
click at [379, 345] on span "Поиск" at bounding box center [379, 350] width 40 height 10
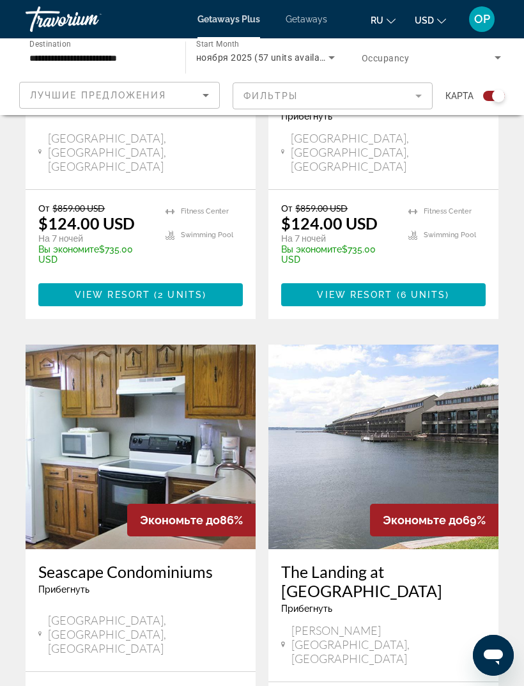
scroll to position [593, 0]
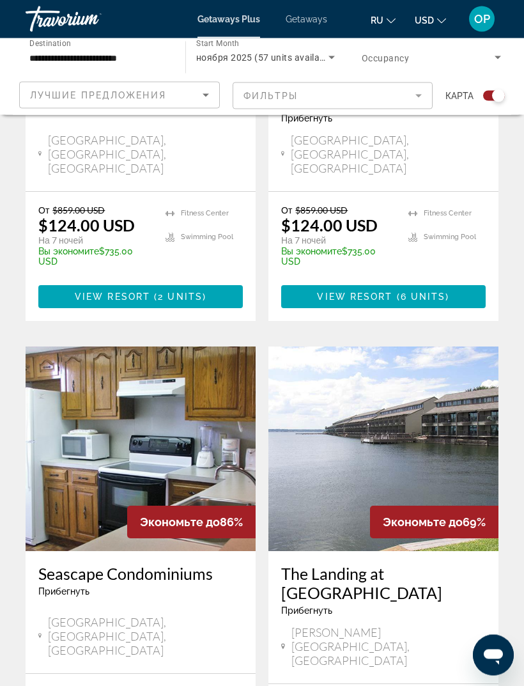
click at [305, 18] on span "Getaways" at bounding box center [307, 19] width 42 height 10
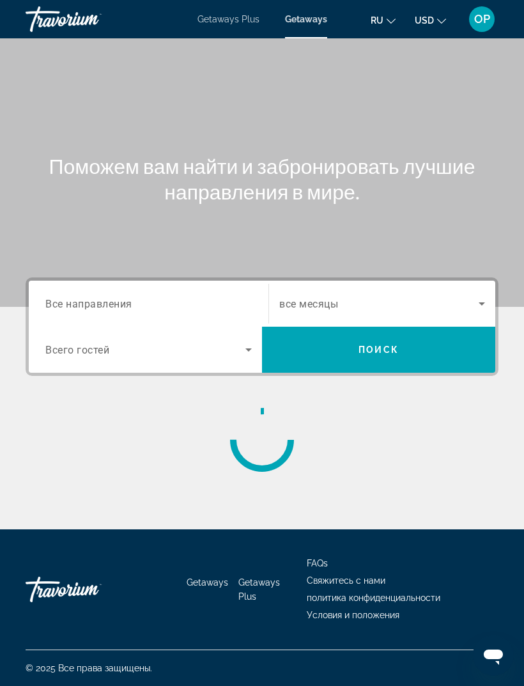
scroll to position [41, 0]
click at [81, 297] on span "Все направления" at bounding box center [88, 303] width 87 height 12
click at [81, 297] on input "Destination Все направления" at bounding box center [148, 304] width 206 height 15
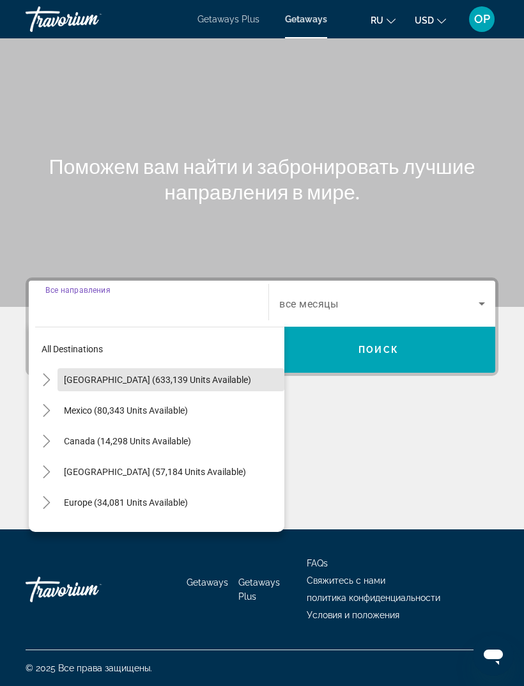
click at [98, 375] on span "United States (633,139 units available)" at bounding box center [157, 380] width 187 height 10
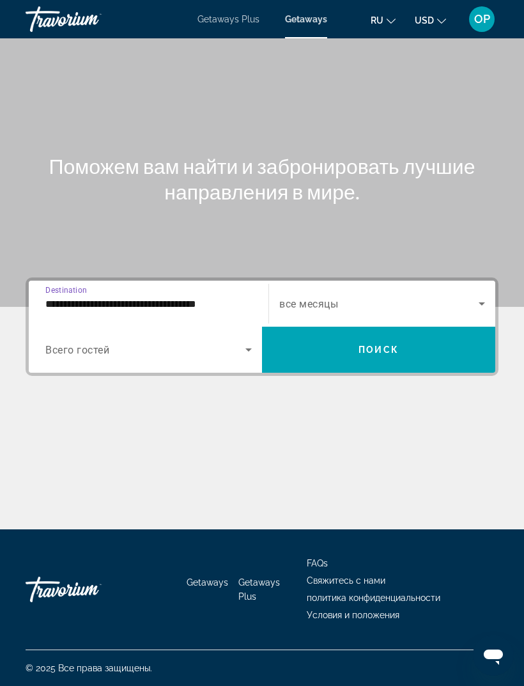
click at [89, 297] on input "**********" at bounding box center [148, 304] width 206 height 15
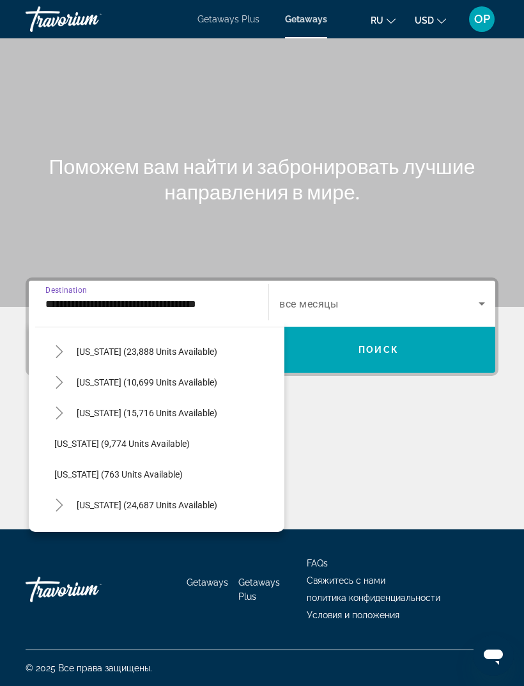
scroll to position [1125, 0]
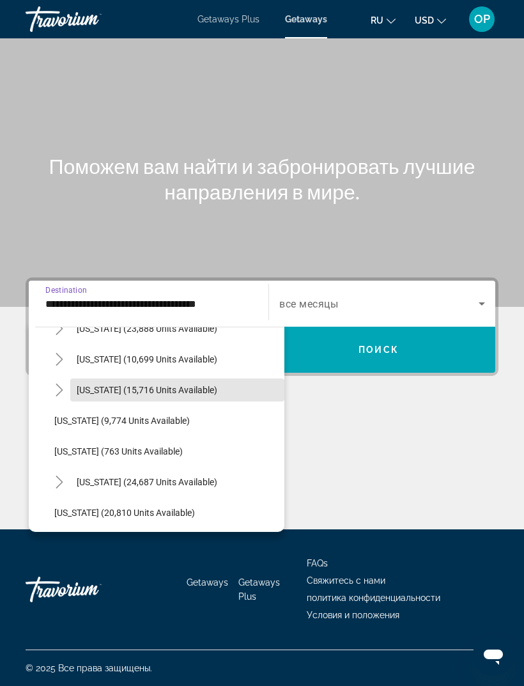
click at [100, 385] on span "Texas (15,716 units available)" at bounding box center [147, 390] width 141 height 10
type input "**********"
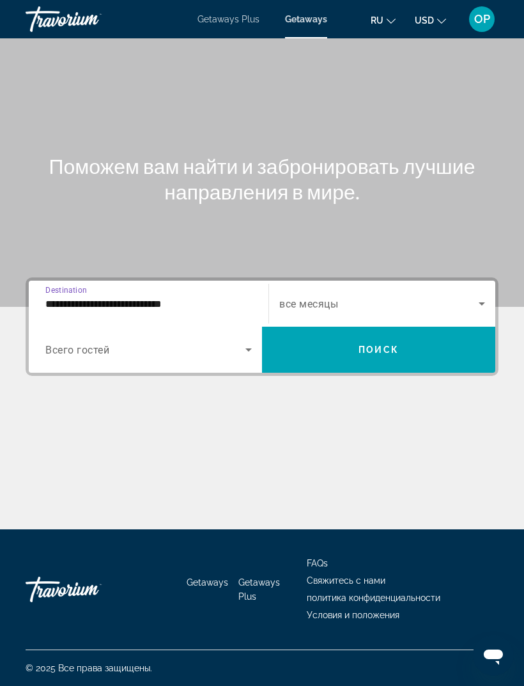
scroll to position [40, 0]
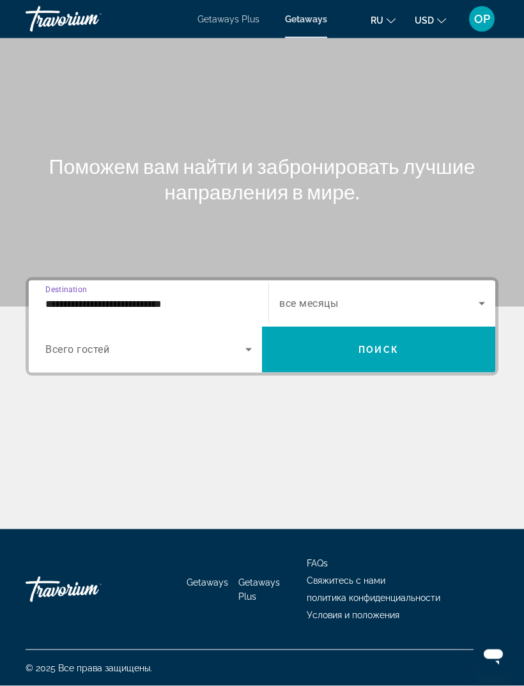
click at [75, 344] on span "Всего гостей" at bounding box center [77, 350] width 64 height 12
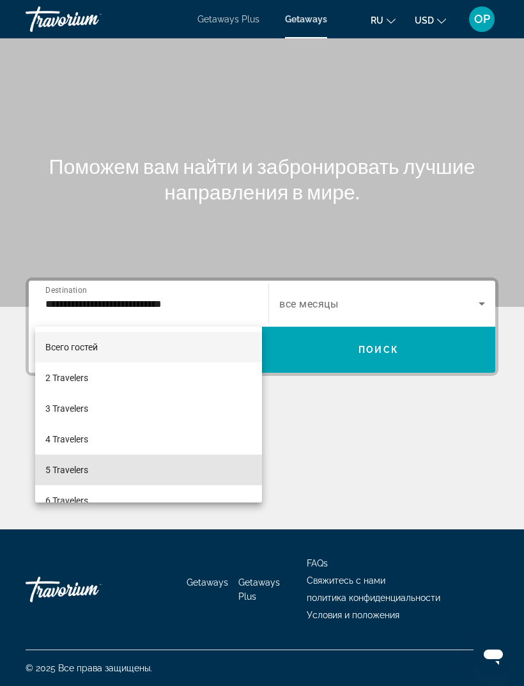
click at [64, 468] on span "5 Travelers" at bounding box center [66, 469] width 43 height 15
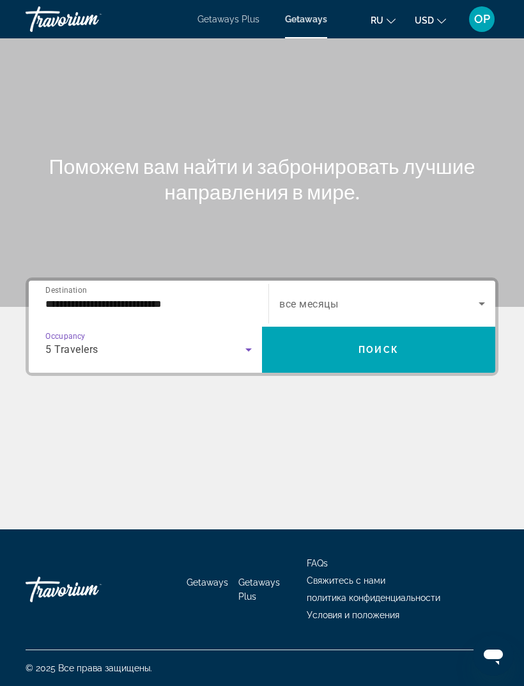
click at [474, 296] on span "Search widget" at bounding box center [378, 303] width 199 height 15
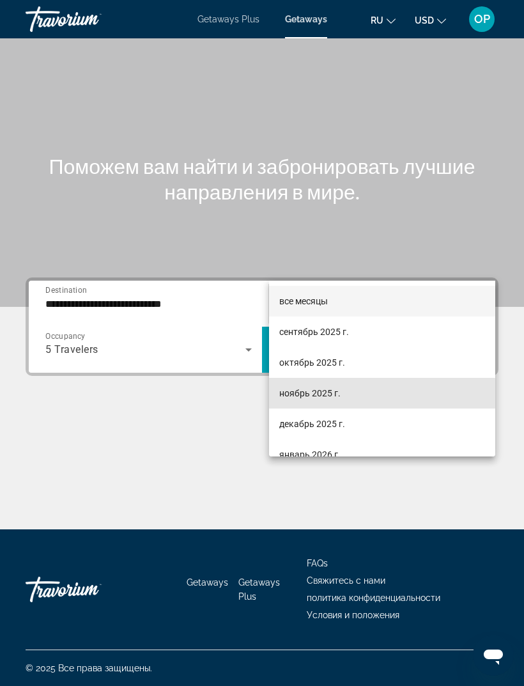
click at [300, 394] on span "ноябрь 2025 г." at bounding box center [309, 392] width 61 height 15
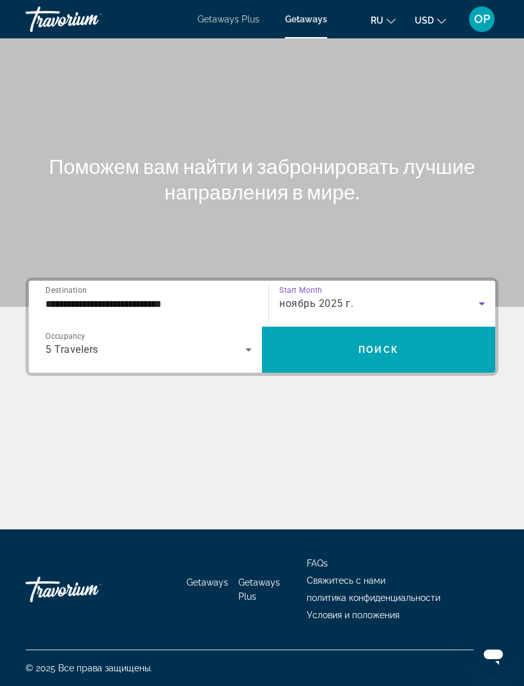
click at [369, 345] on span "Поиск" at bounding box center [379, 350] width 40 height 10
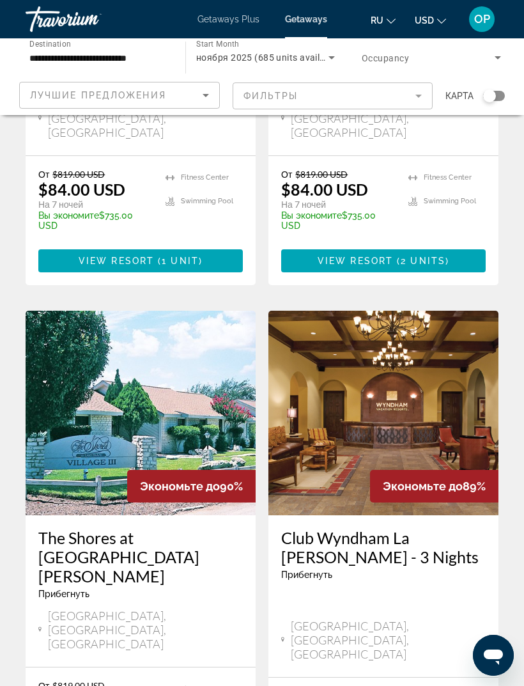
scroll to position [2413, 0]
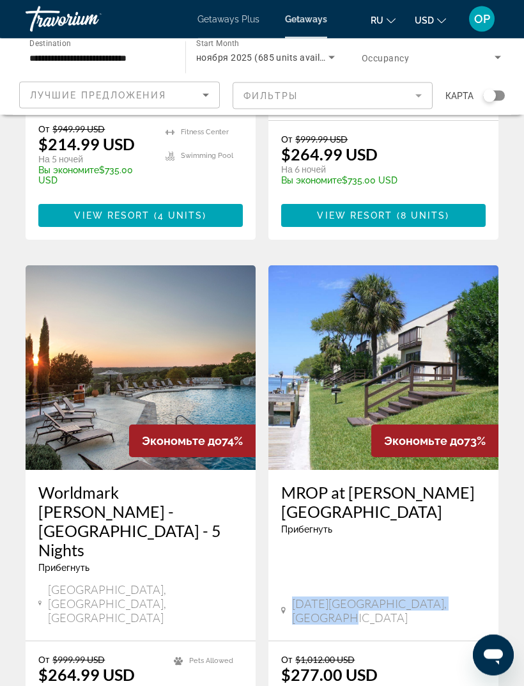
scroll to position [1417, 0]
click at [362, 265] on img "Main content" at bounding box center [383, 367] width 230 height 205
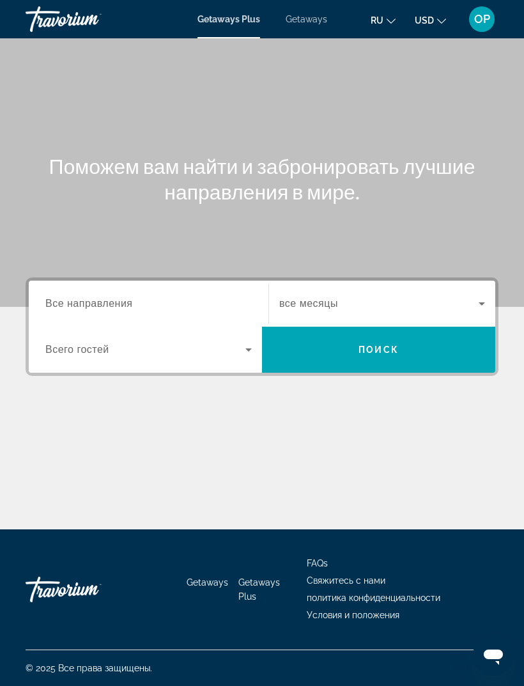
click at [86, 300] on span "Все направления" at bounding box center [89, 303] width 88 height 11
click at [86, 300] on input "Destination Все направления" at bounding box center [148, 304] width 206 height 15
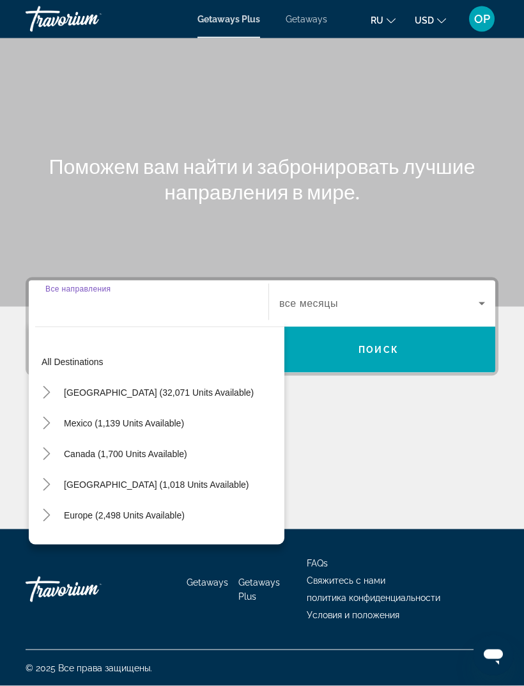
scroll to position [41, 0]
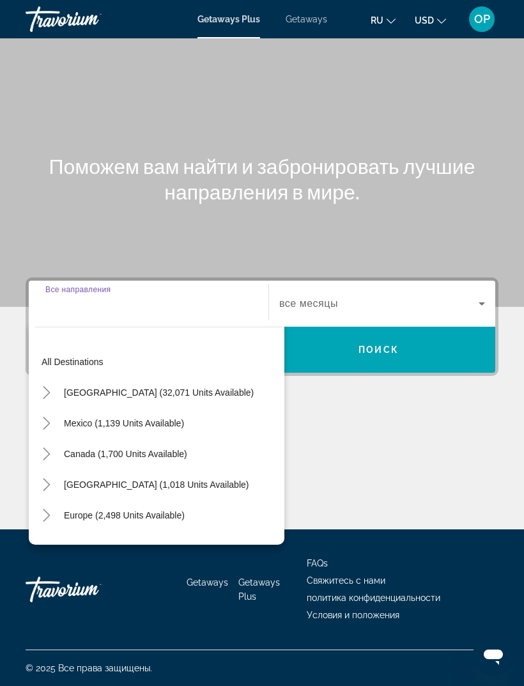
click at [96, 387] on span "[GEOGRAPHIC_DATA] (32,071 units available)" at bounding box center [159, 392] width 190 height 10
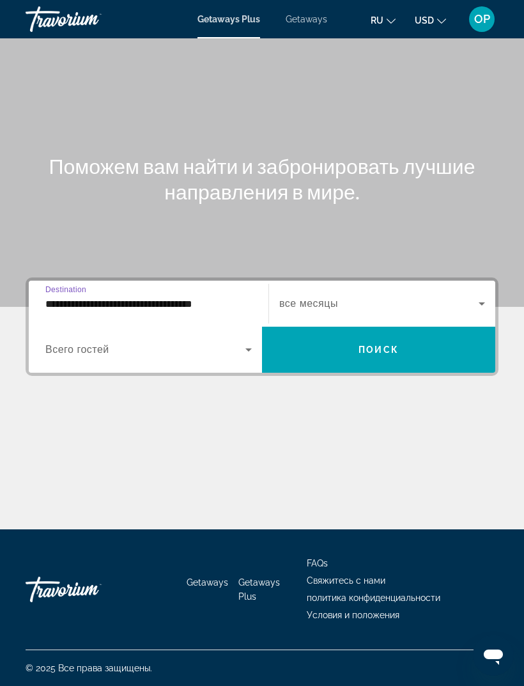
click at [81, 285] on span "Destination" at bounding box center [65, 289] width 41 height 8
click at [81, 297] on input "**********" at bounding box center [148, 304] width 206 height 15
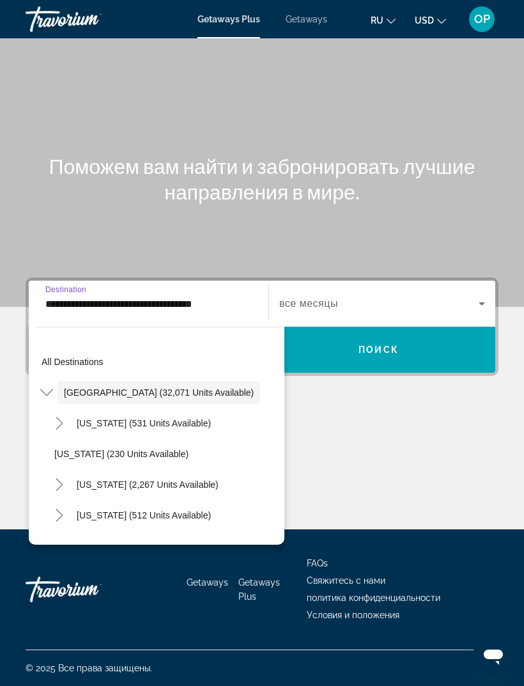
scroll to position [0, 0]
click at [105, 418] on span "[US_STATE] (531 units available)" at bounding box center [144, 423] width 134 height 10
type input "**********"
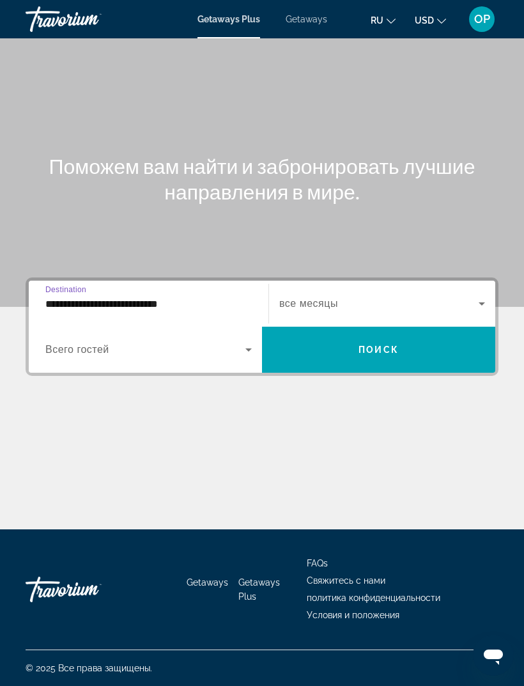
click at [68, 344] on span "Всего гостей" at bounding box center [77, 349] width 64 height 11
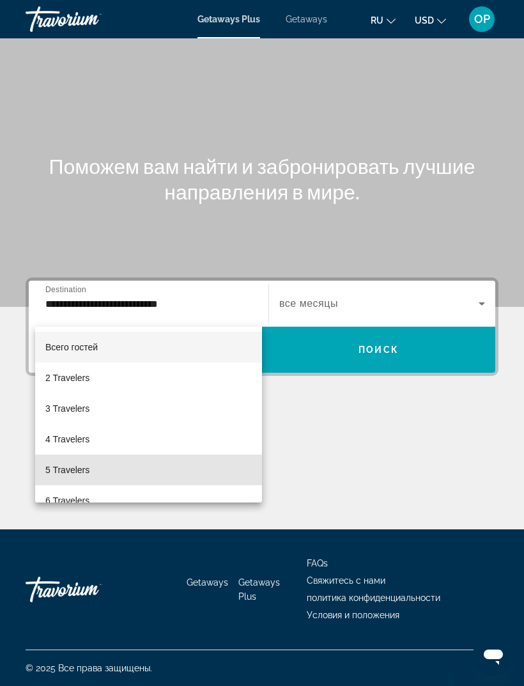
click at [69, 461] on mat-option "5 Travelers" at bounding box center [148, 469] width 227 height 31
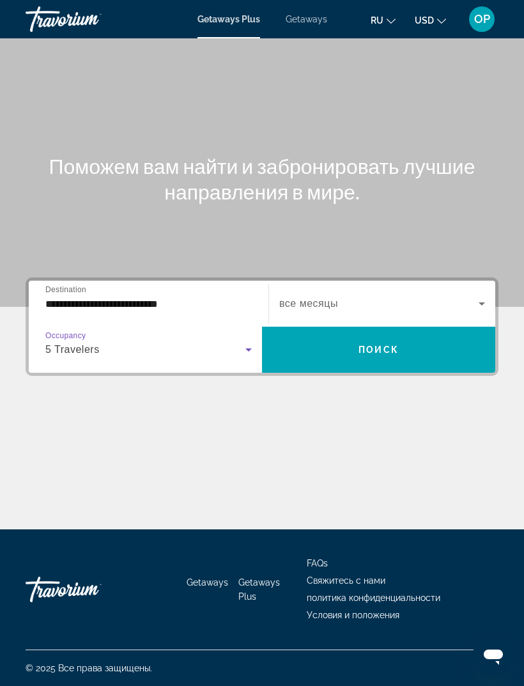
click at [476, 286] on div "Search widget" at bounding box center [382, 304] width 206 height 36
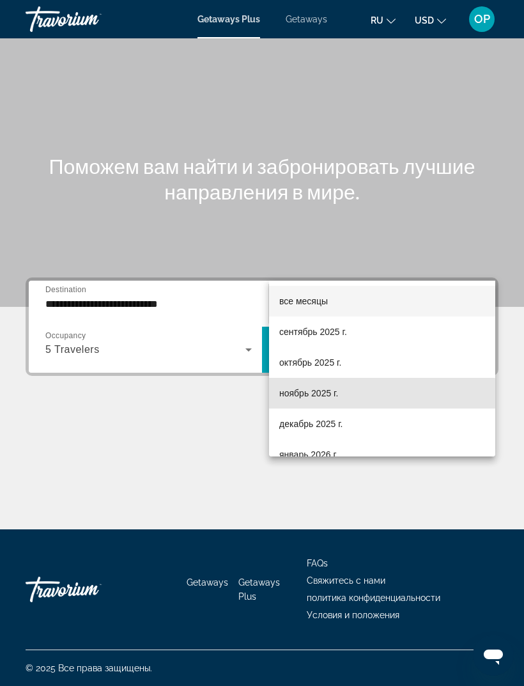
click at [300, 394] on span "ноябрь 2025 г." at bounding box center [308, 392] width 59 height 15
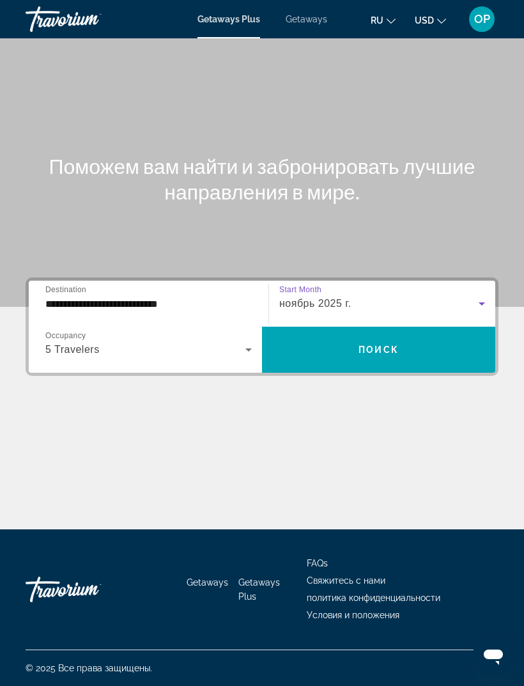
click at [392, 345] on span "Поиск" at bounding box center [379, 350] width 40 height 10
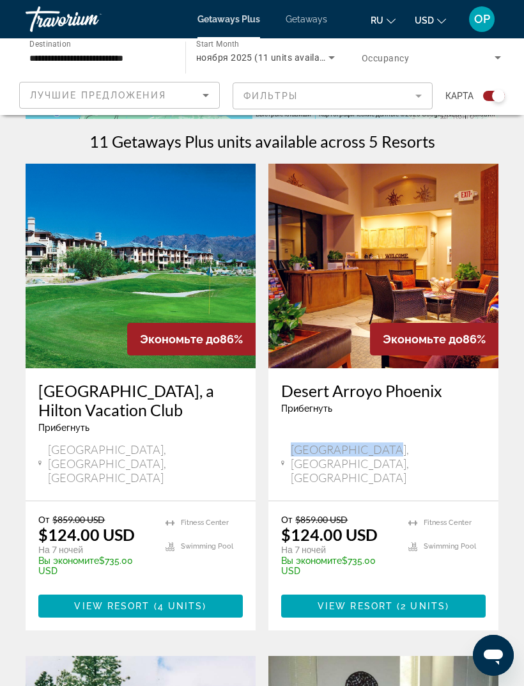
scroll to position [249, 0]
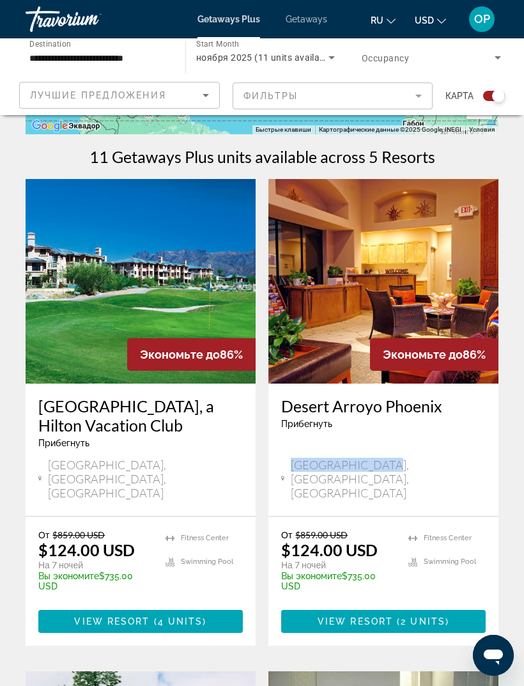
click at [379, 290] on img "Main content" at bounding box center [383, 281] width 230 height 205
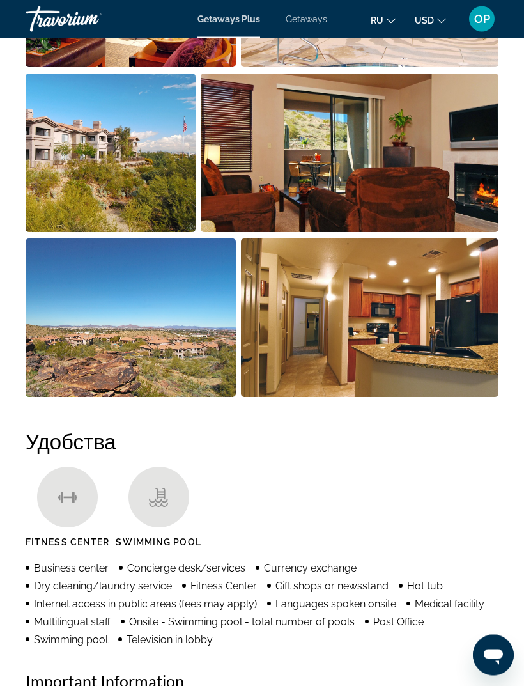
scroll to position [1059, 0]
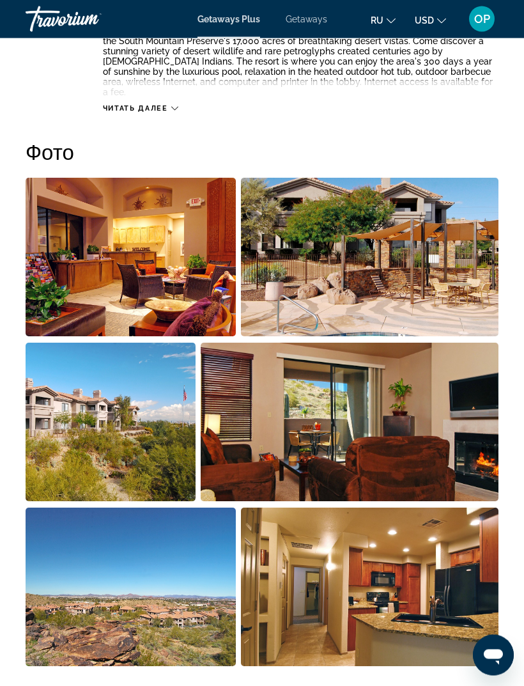
click at [395, 270] on img "Open full-screen image slider" at bounding box center [370, 257] width 258 height 159
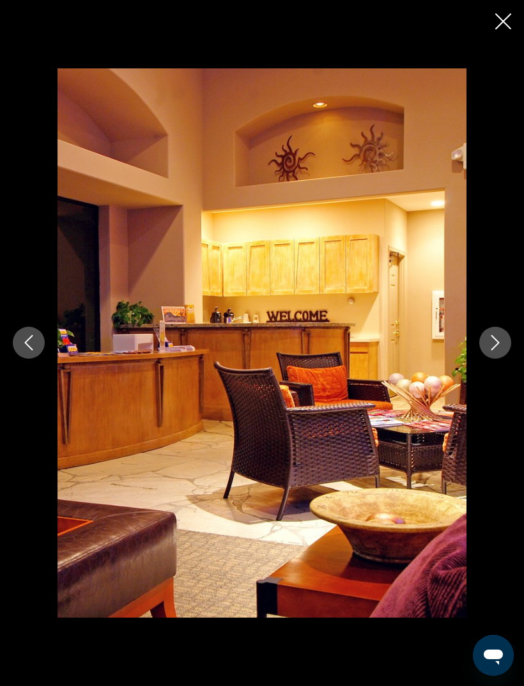
click at [494, 343] on icon "Next image" at bounding box center [495, 342] width 15 height 15
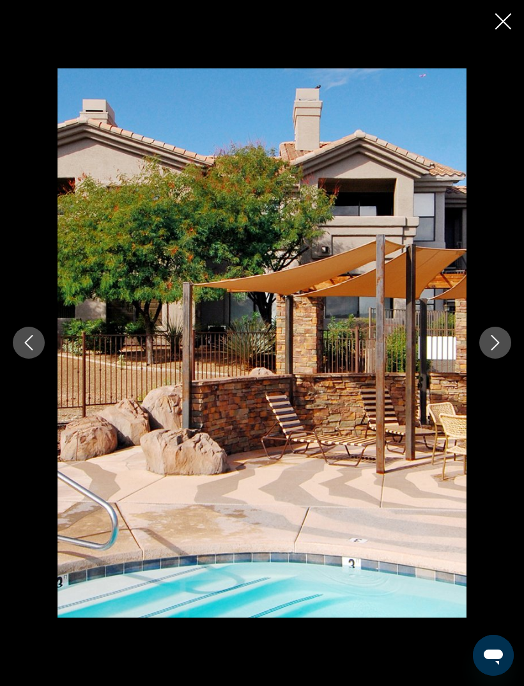
scroll to position [769, 0]
click at [491, 350] on icon "Next image" at bounding box center [495, 342] width 15 height 15
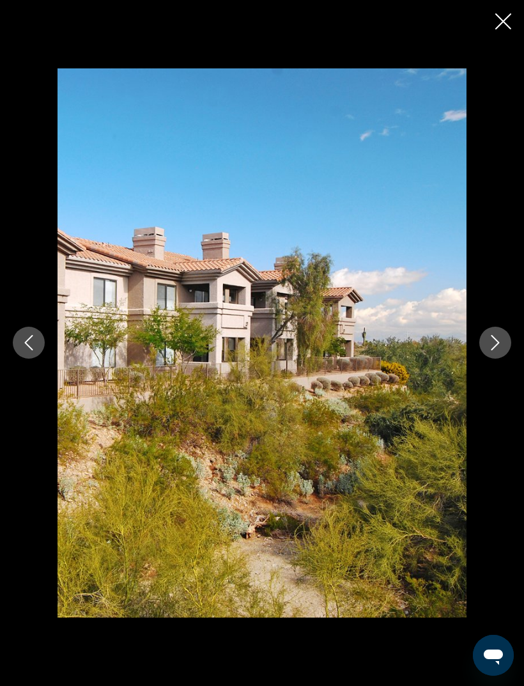
click at [485, 359] on button "Next image" at bounding box center [495, 343] width 32 height 32
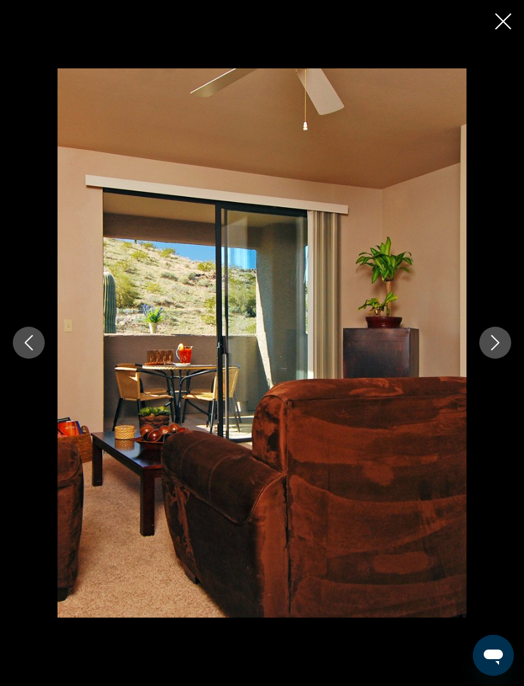
click at [495, 351] on icon "Next image" at bounding box center [496, 343] width 8 height 15
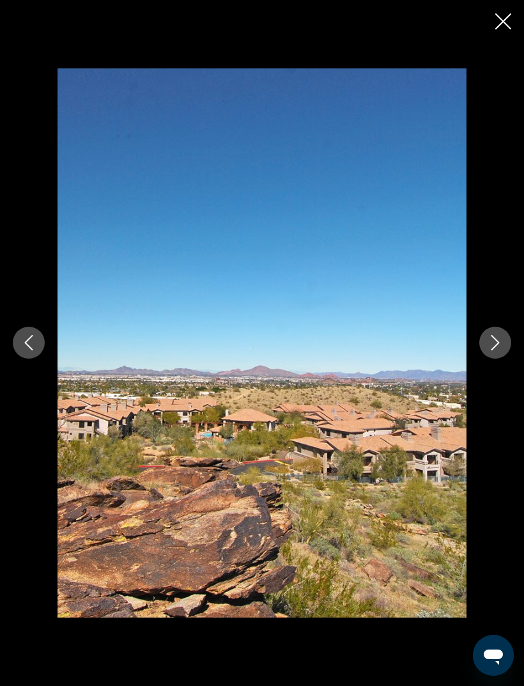
click at [488, 350] on icon "Next image" at bounding box center [495, 342] width 15 height 15
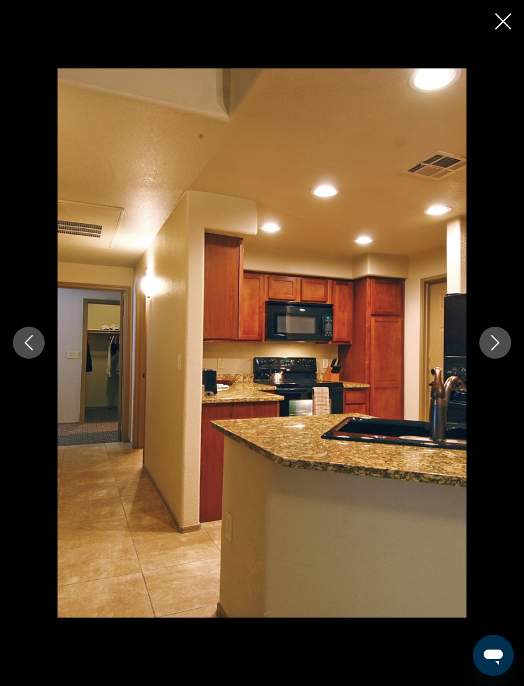
click at [500, 350] on icon "Next image" at bounding box center [495, 342] width 15 height 15
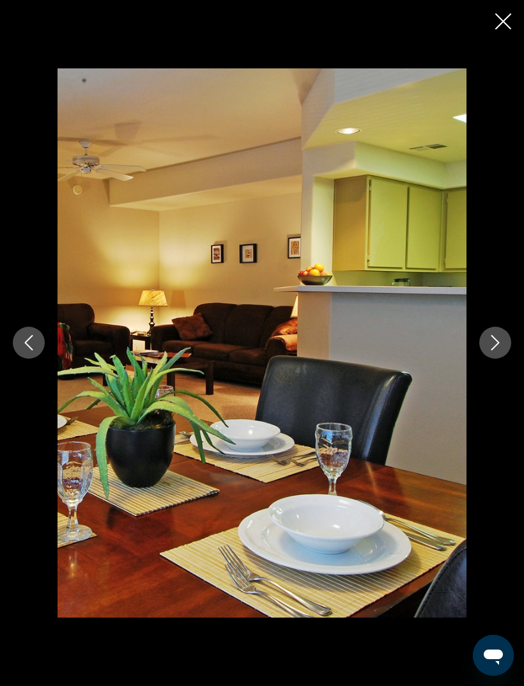
click at [491, 383] on div "prev next" at bounding box center [262, 342] width 524 height 548
click at [488, 350] on icon "Next image" at bounding box center [495, 342] width 15 height 15
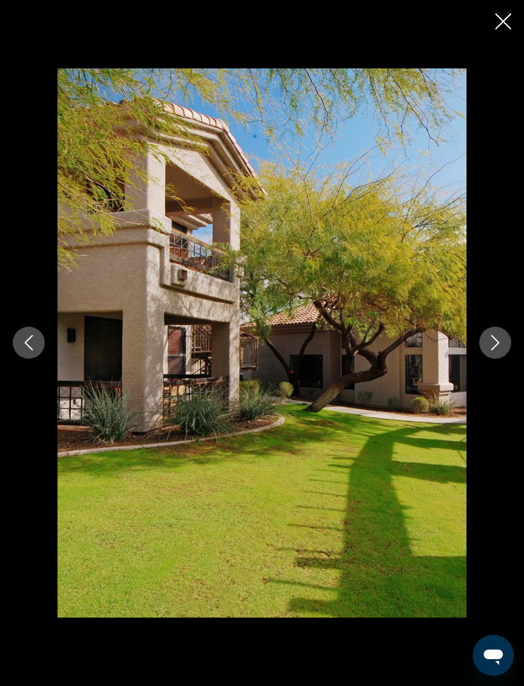
click at [487, 359] on button "Next image" at bounding box center [495, 343] width 32 height 32
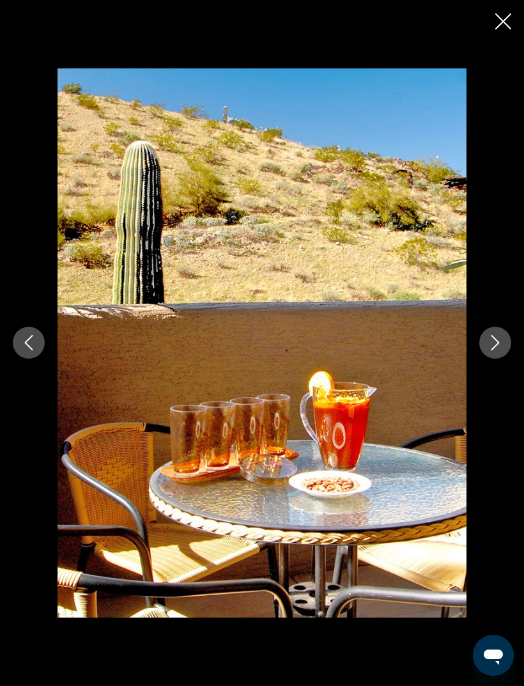
click at [486, 359] on button "Next image" at bounding box center [495, 343] width 32 height 32
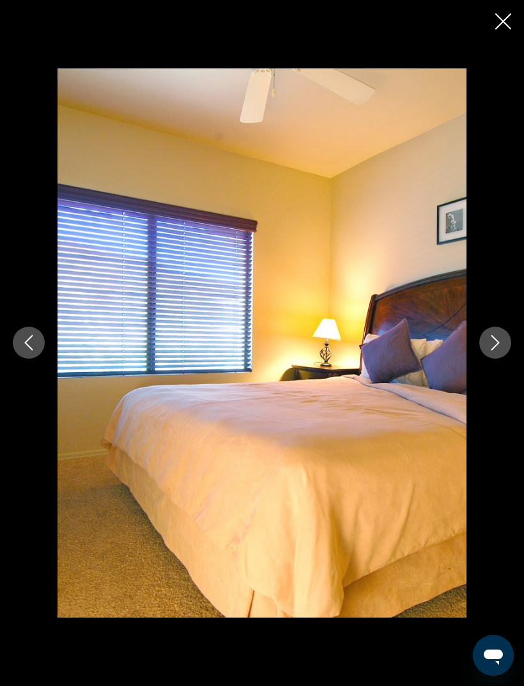
click at [486, 359] on button "Next image" at bounding box center [495, 343] width 32 height 32
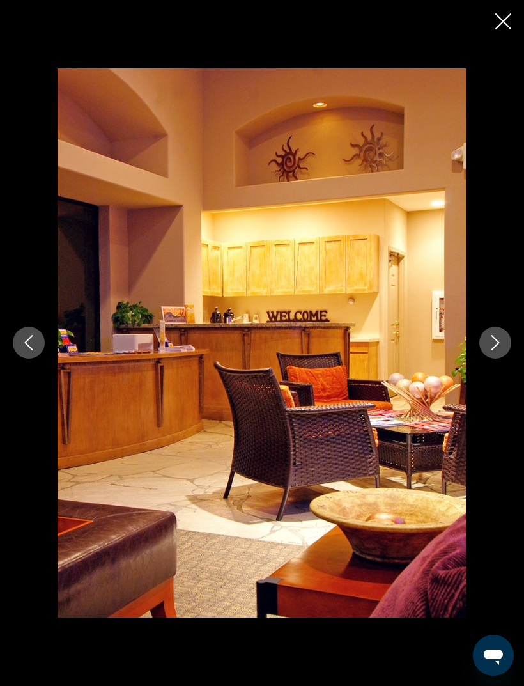
click at [484, 359] on button "Next image" at bounding box center [495, 343] width 32 height 32
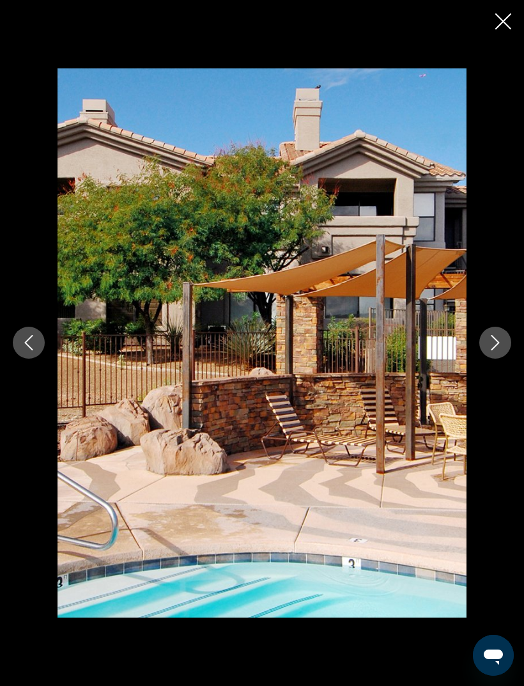
click at [488, 359] on button "Next image" at bounding box center [495, 343] width 32 height 32
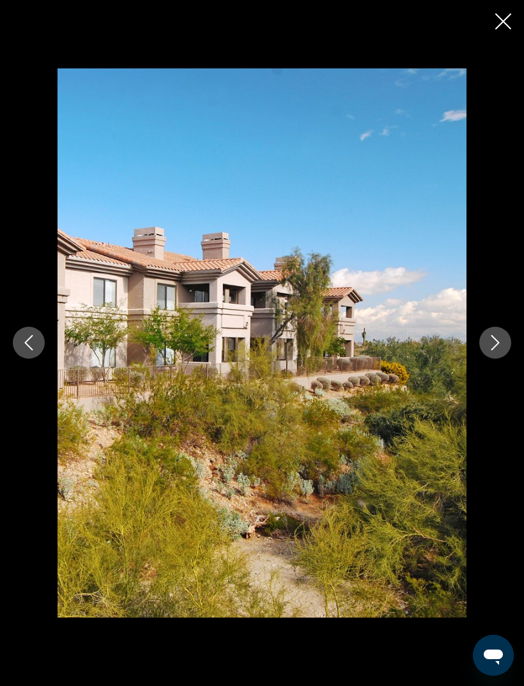
click at [506, 18] on icon "Close slideshow" at bounding box center [503, 21] width 16 height 16
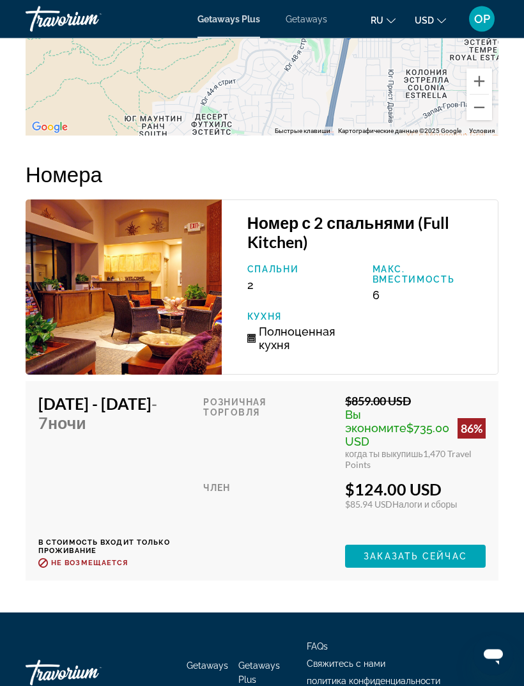
scroll to position [2660, 0]
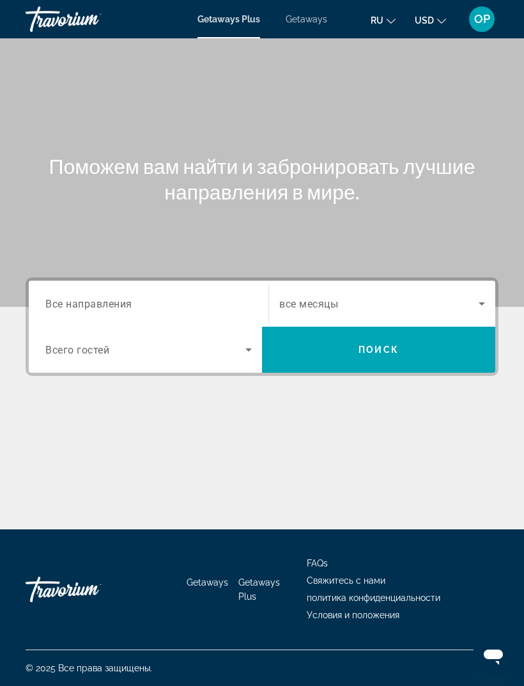
click at [94, 297] on input "Destination Все направления" at bounding box center [148, 304] width 206 height 15
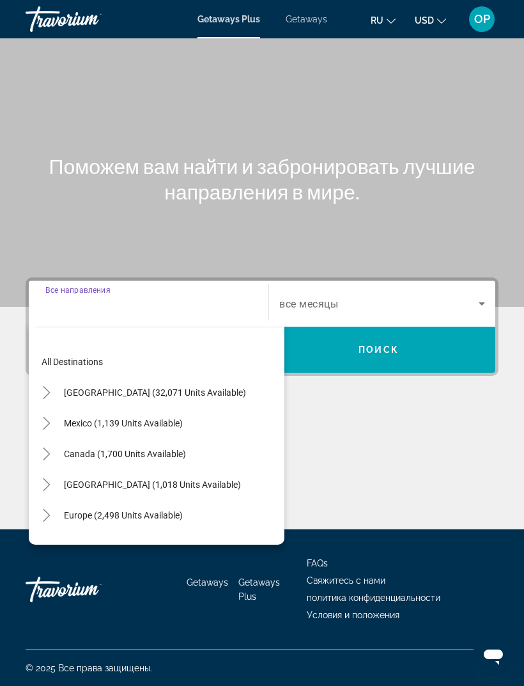
scroll to position [41, 0]
click at [120, 387] on span "[GEOGRAPHIC_DATA] (32,071 units available)" at bounding box center [155, 392] width 182 height 10
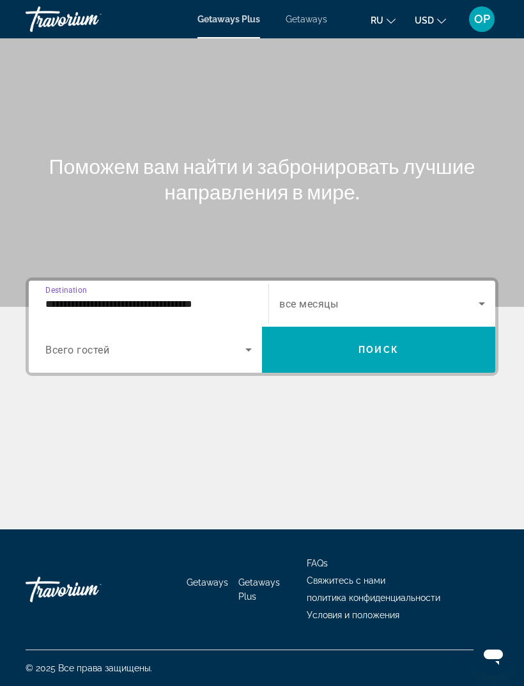
click at [132, 297] on input "**********" at bounding box center [148, 304] width 206 height 15
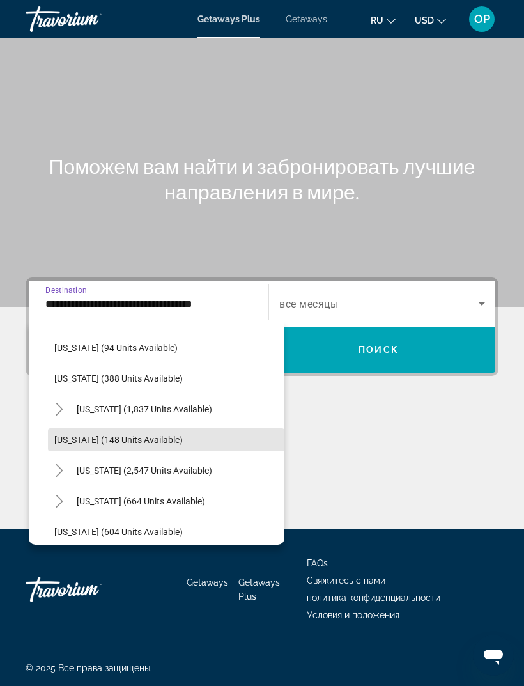
scroll to position [575, 0]
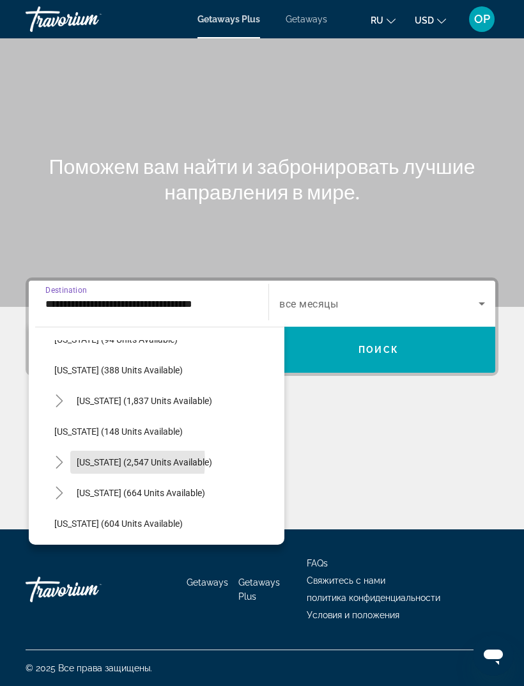
click at [104, 457] on span "[US_STATE] (2,547 units available)" at bounding box center [145, 462] width 136 height 10
type input "**********"
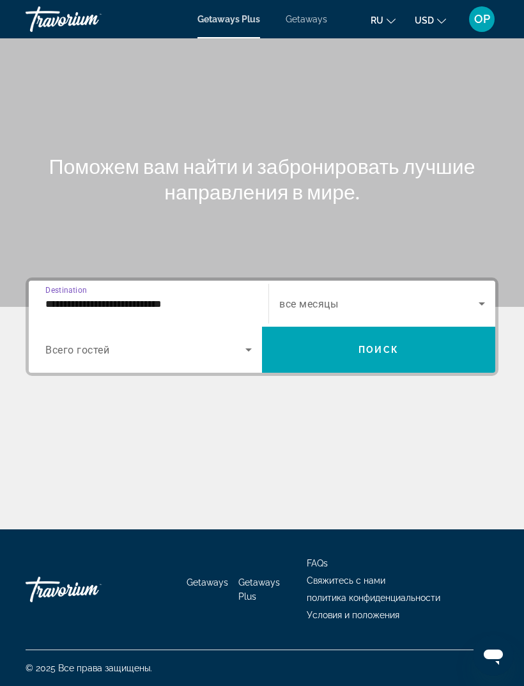
click at [246, 342] on icon "Search widget" at bounding box center [248, 349] width 15 height 15
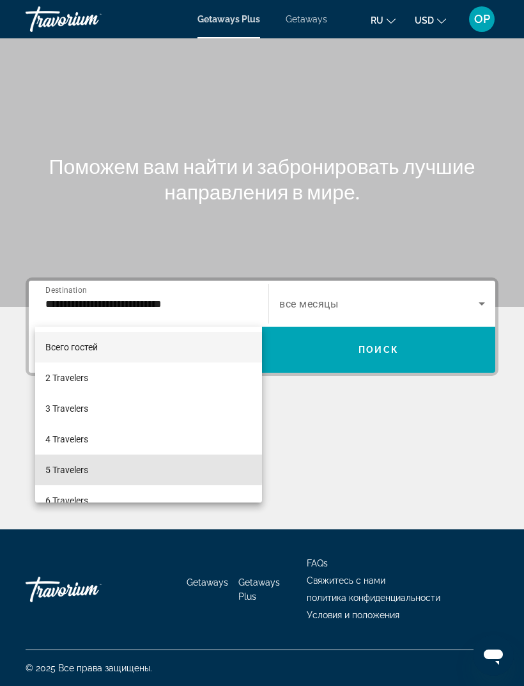
click at [68, 467] on span "5 Travelers" at bounding box center [66, 469] width 43 height 15
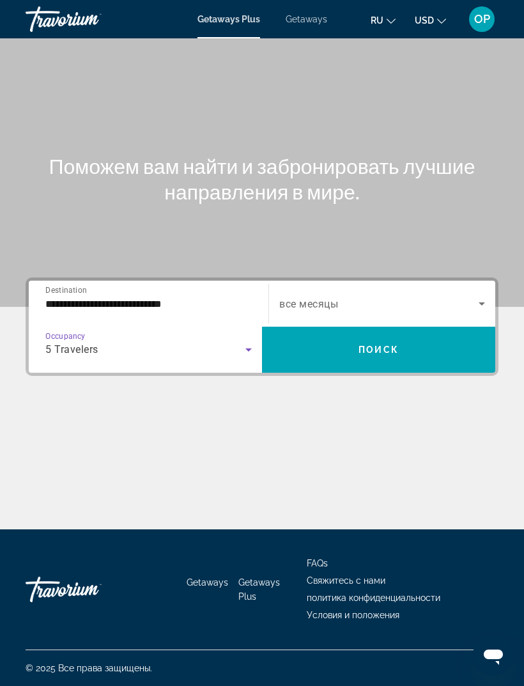
click at [429, 296] on span "Search widget" at bounding box center [378, 303] width 199 height 15
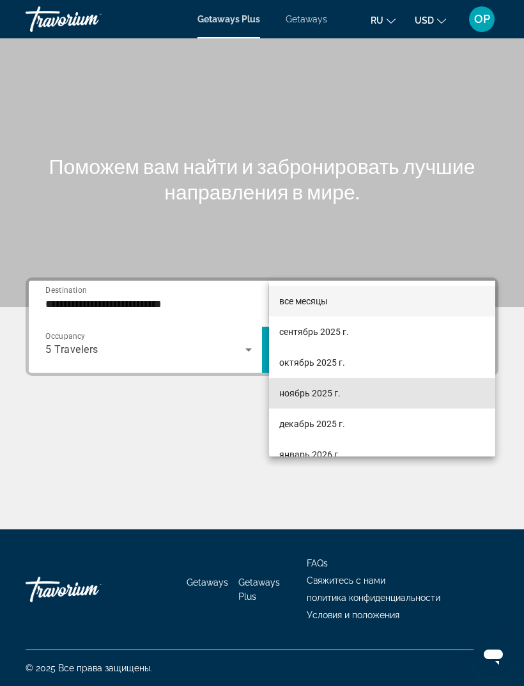
click at [297, 390] on span "ноябрь 2025 г." at bounding box center [309, 392] width 61 height 15
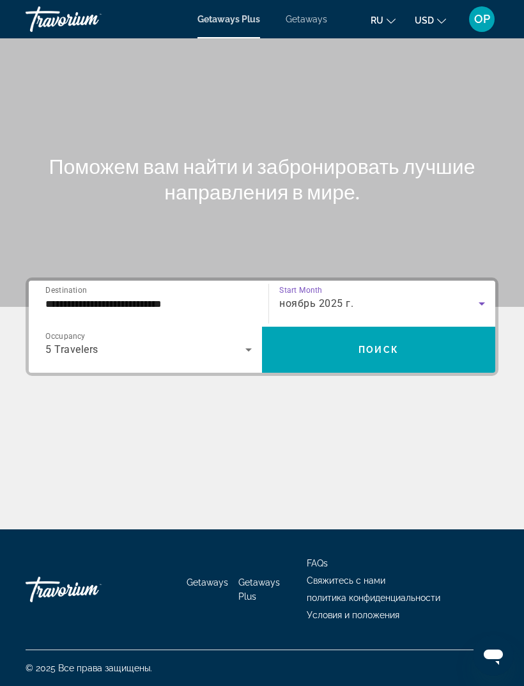
click at [381, 345] on span "Поиск" at bounding box center [379, 350] width 40 height 10
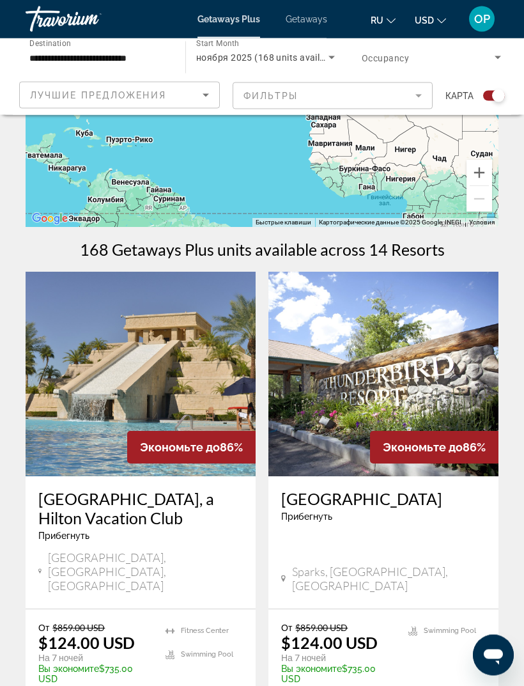
scroll to position [180, 0]
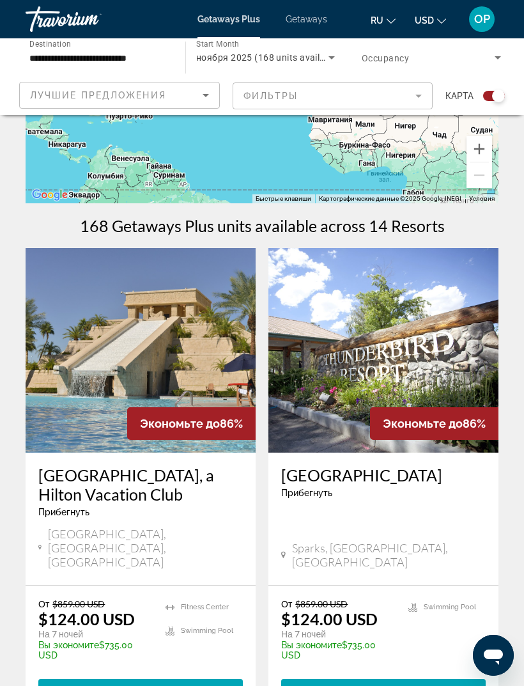
click at [77, 353] on img "Main content" at bounding box center [141, 350] width 230 height 205
